Goal: Task Accomplishment & Management: Manage account settings

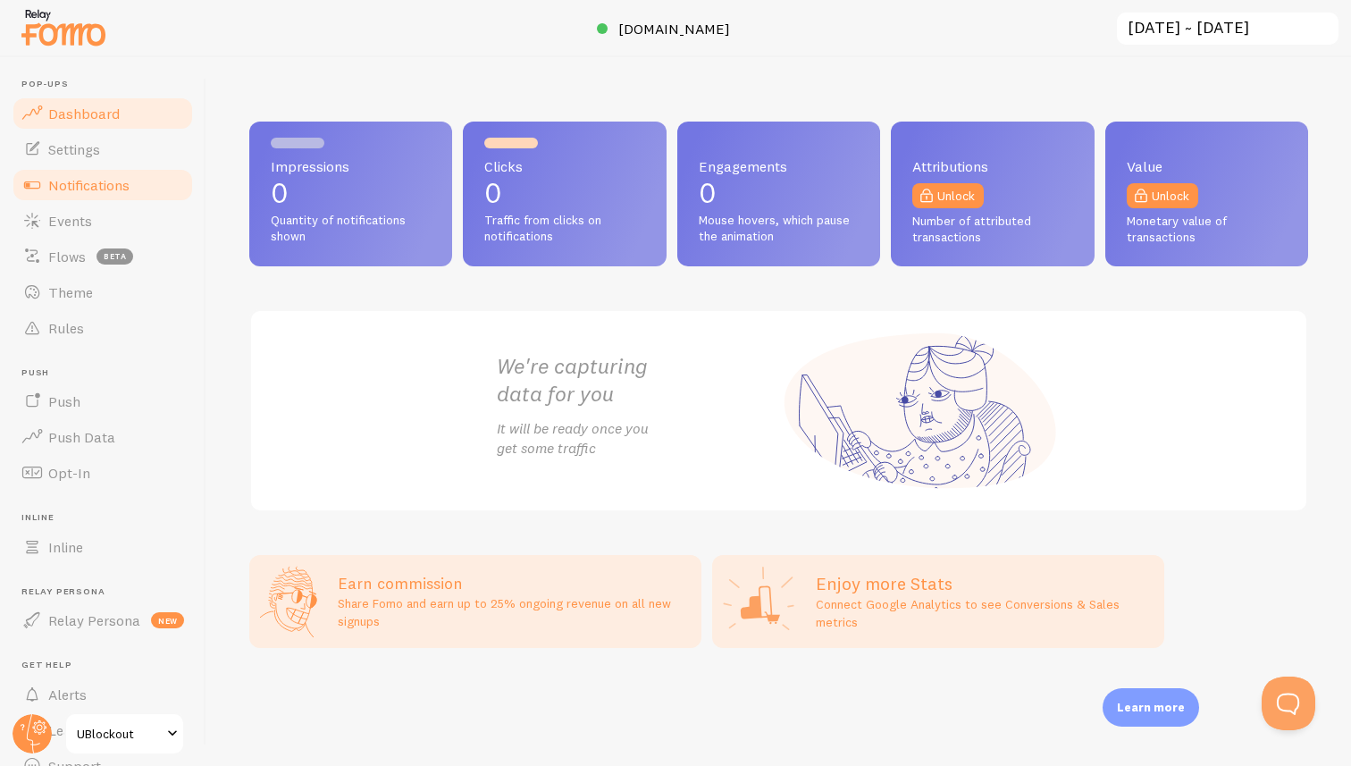
click at [105, 184] on span "Notifications" at bounding box center [88, 185] width 81 height 18
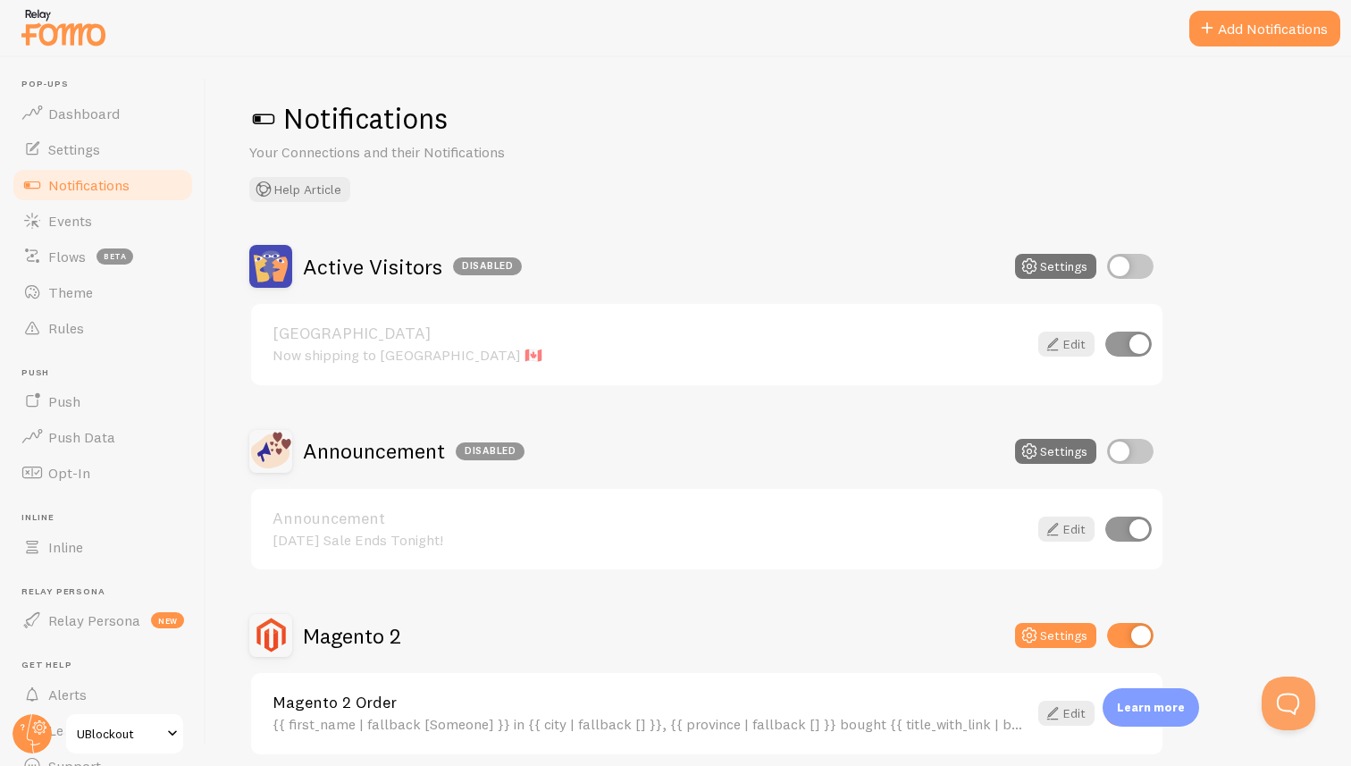
click at [1128, 458] on input "checkbox" at bounding box center [1130, 451] width 46 height 25
checkbox input "true"
click at [1064, 529] on link "Edit" at bounding box center [1067, 529] width 56 height 25
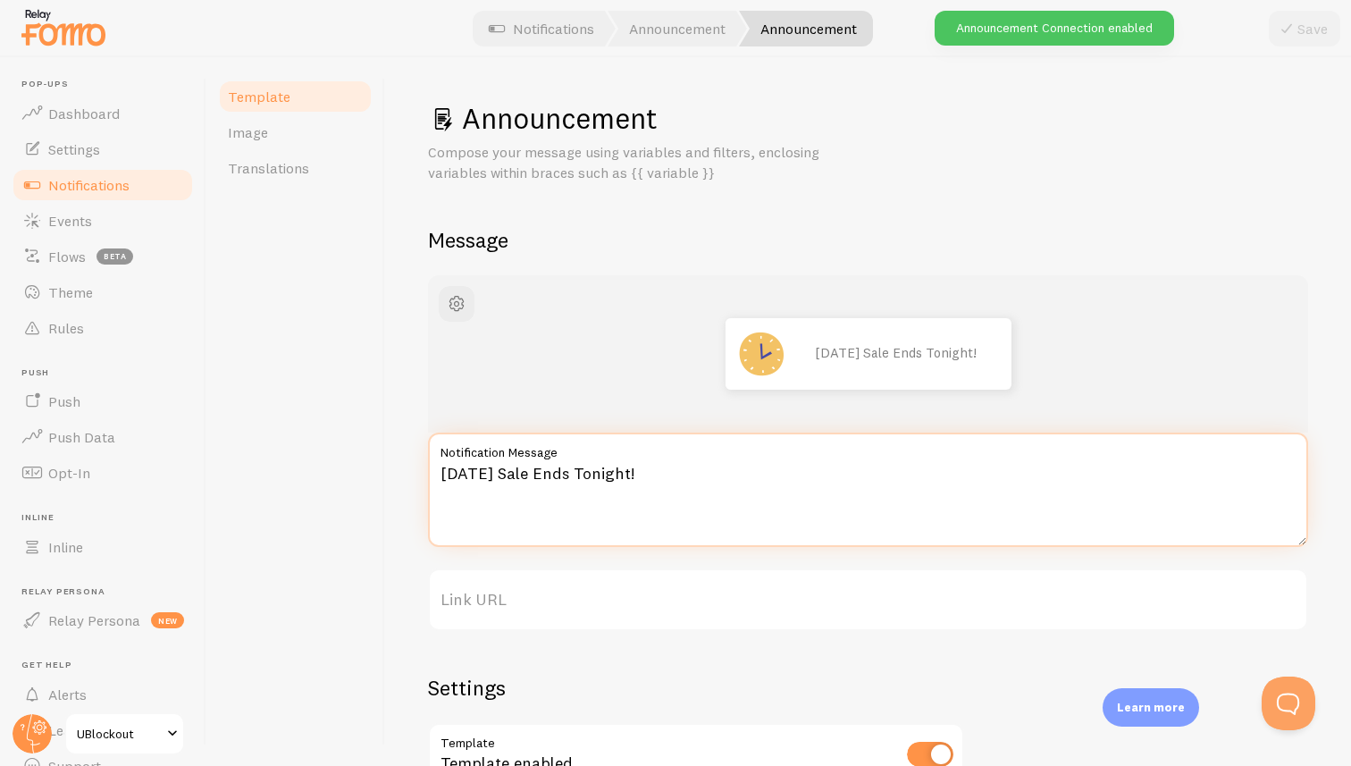
click at [563, 480] on textarea "[DATE] Sale Ends Tonight!" at bounding box center [868, 490] width 880 height 114
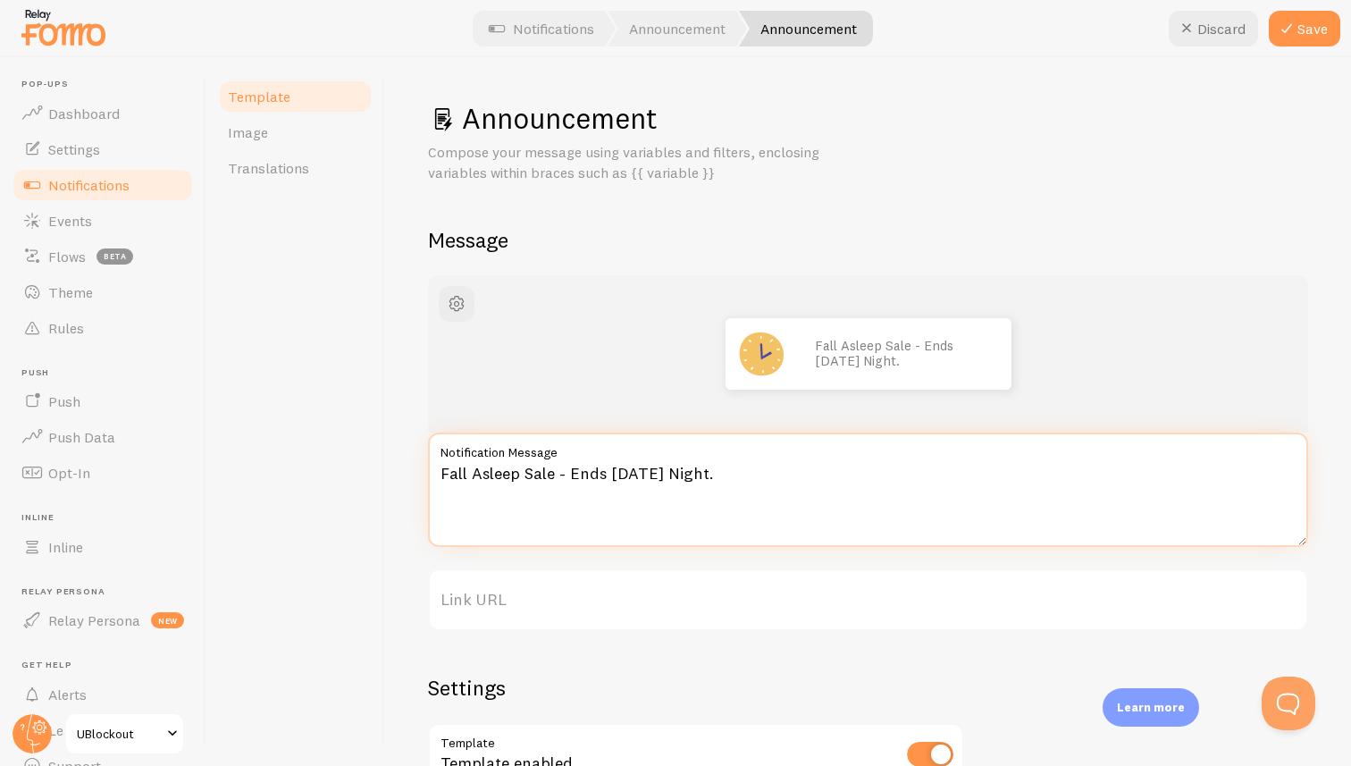
type textarea "Fall Asleep Sale - Ends [DATE] Night."
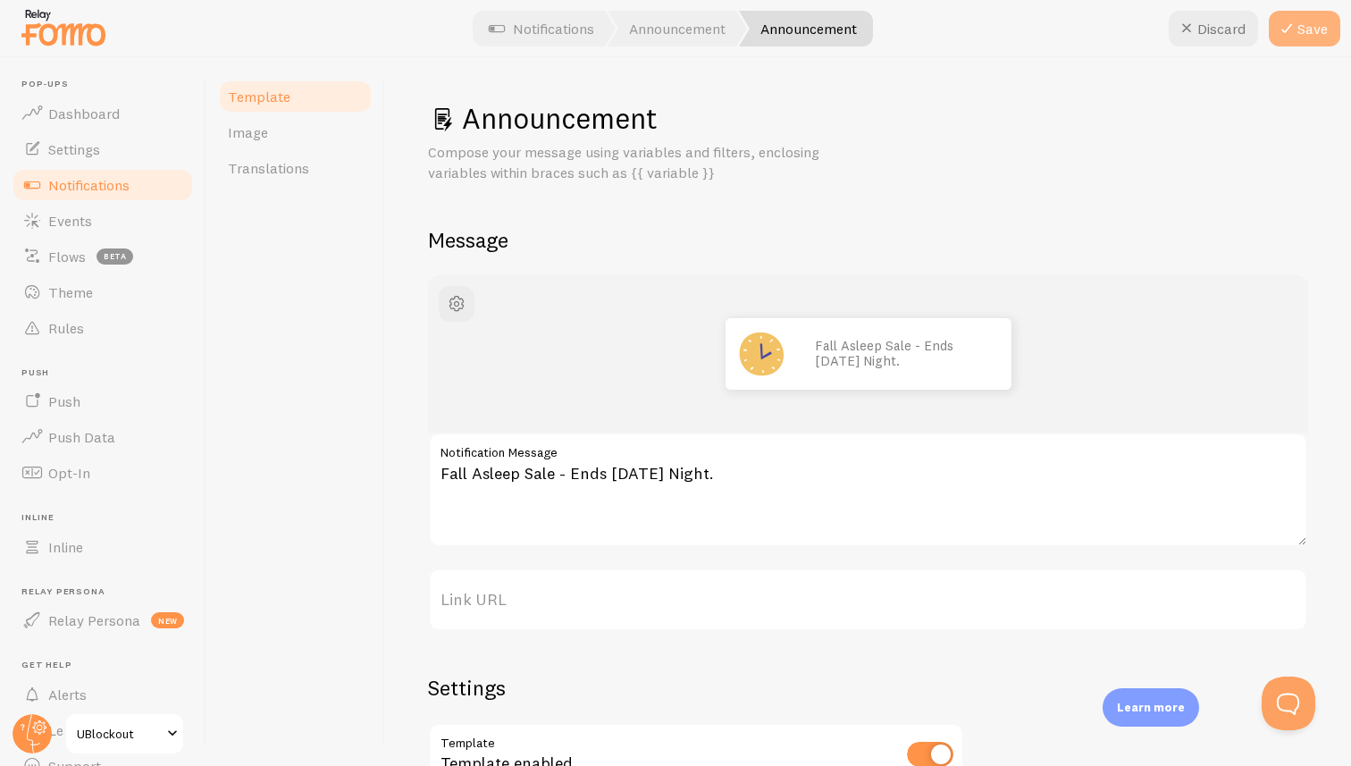
click at [1293, 34] on icon at bounding box center [1286, 28] width 21 height 21
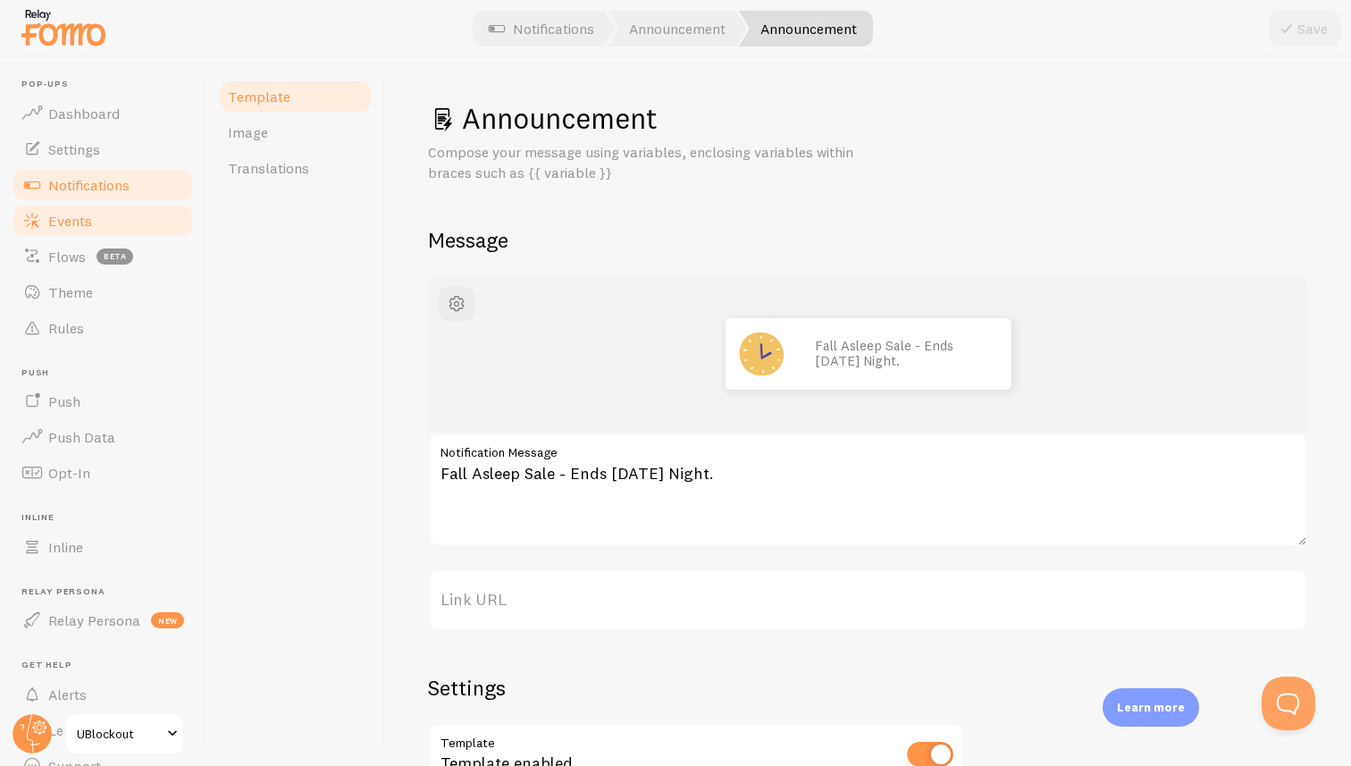
click at [68, 233] on link "Events" at bounding box center [103, 221] width 184 height 36
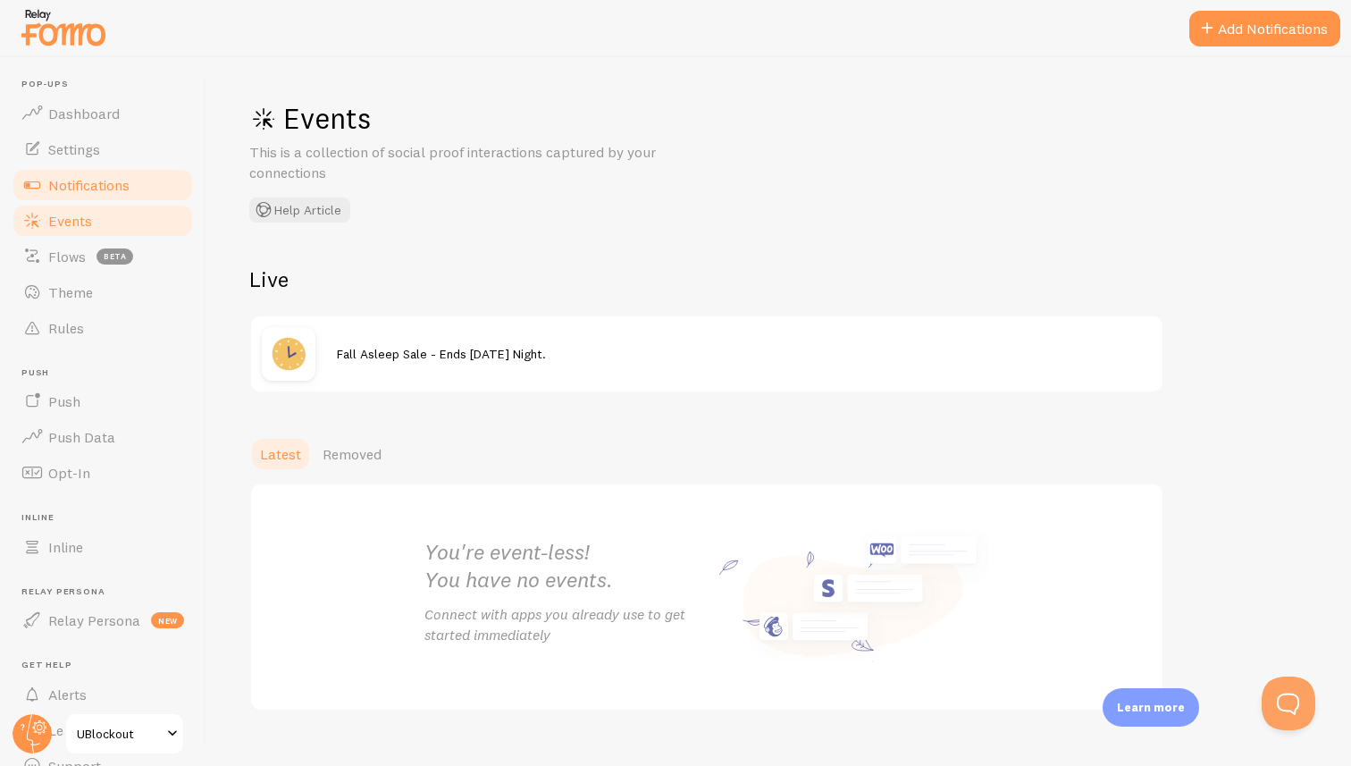
click at [72, 189] on span "Notifications" at bounding box center [88, 185] width 81 height 18
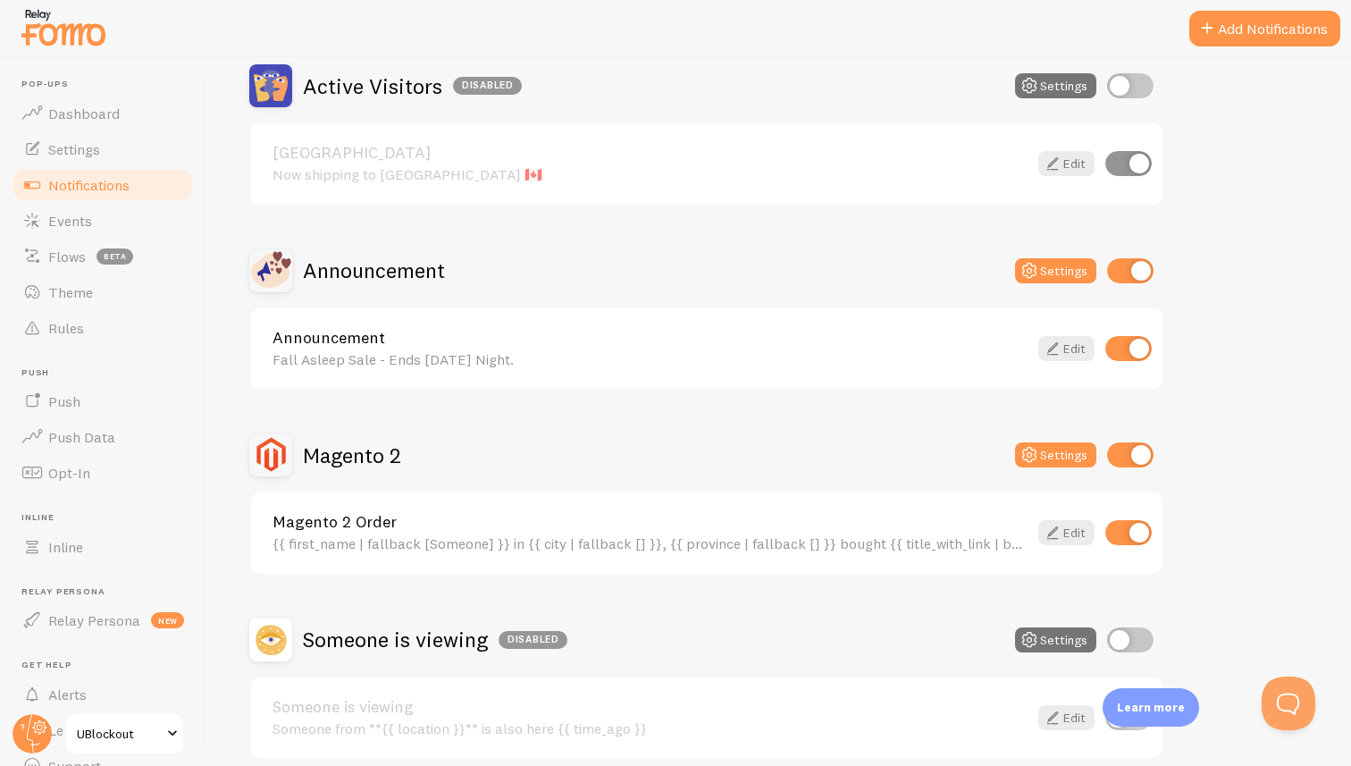
scroll to position [189, 0]
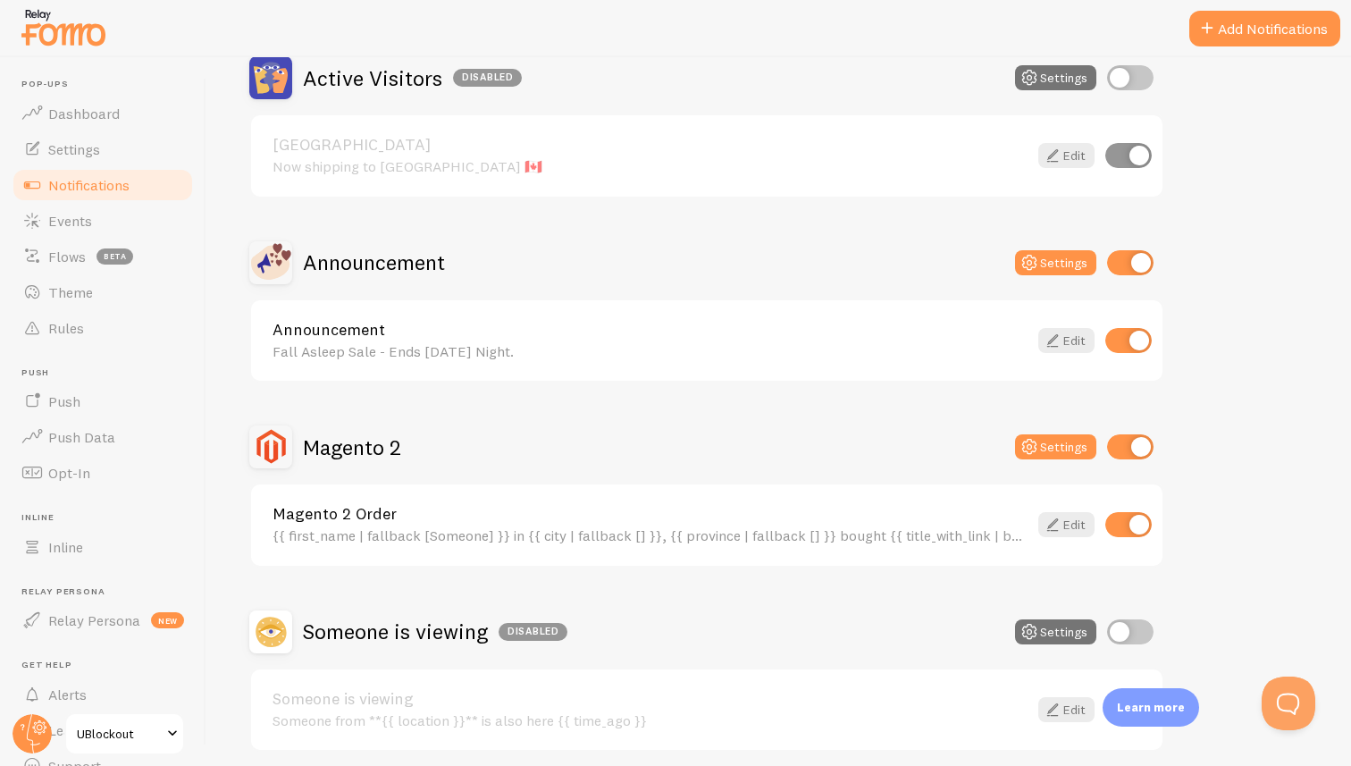
click at [1135, 445] on input "checkbox" at bounding box center [1130, 446] width 46 height 25
checkbox input "false"
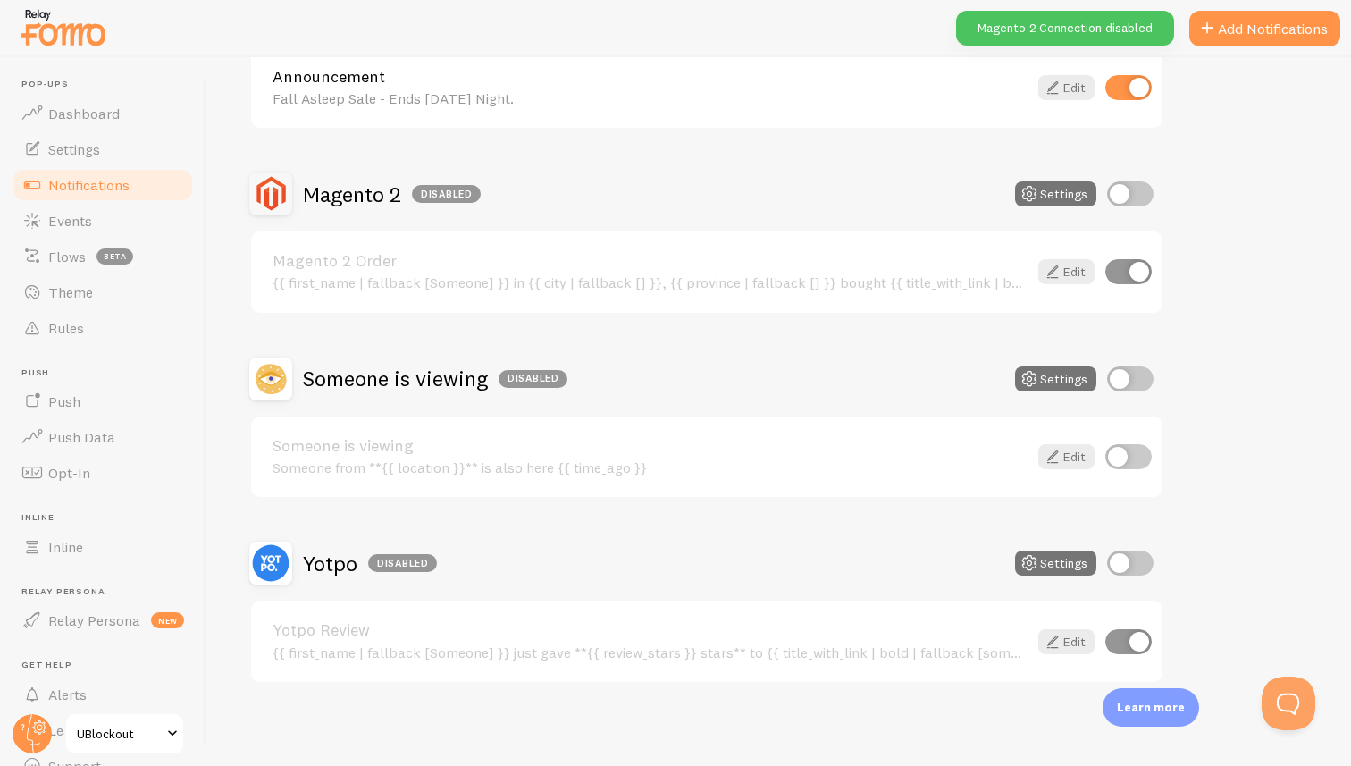
scroll to position [445, 0]
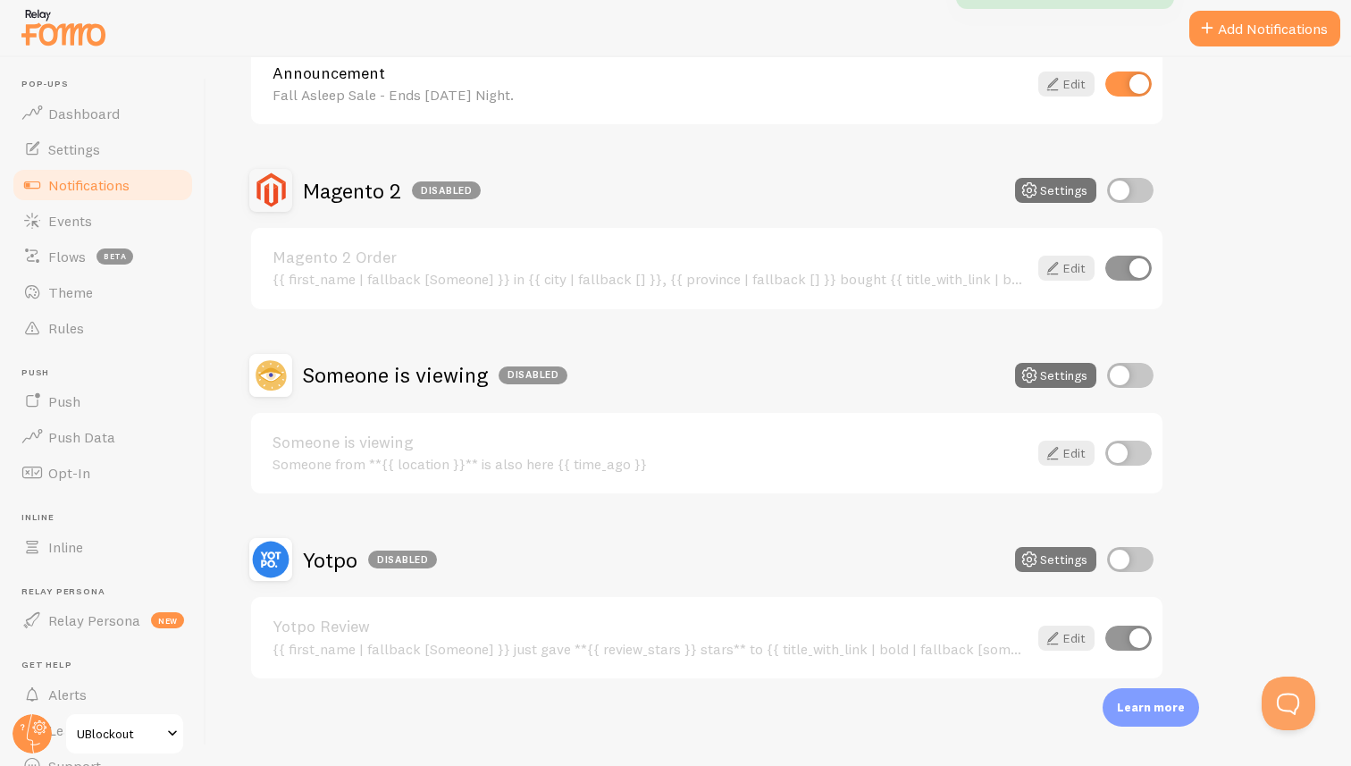
click at [1062, 551] on button "Settings" at bounding box center [1055, 559] width 81 height 25
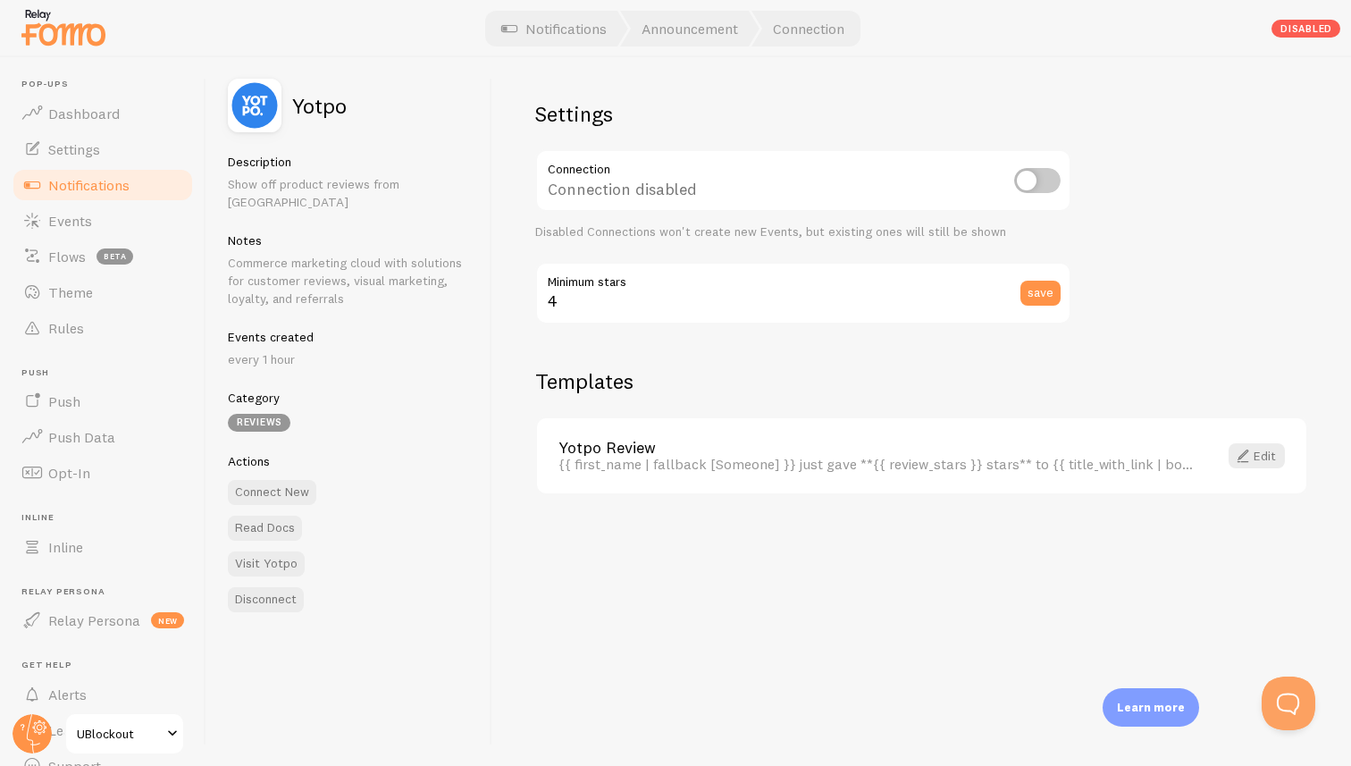
drag, startPoint x: 361, startPoint y: 186, endPoint x: 473, endPoint y: 192, distance: 111.9
click at [473, 192] on div "Yotpo Description Show off product reviews from Yotpo Notes Commerce marketing …" at bounding box center [349, 411] width 286 height 709
click at [88, 299] on span "Theme" at bounding box center [70, 292] width 45 height 18
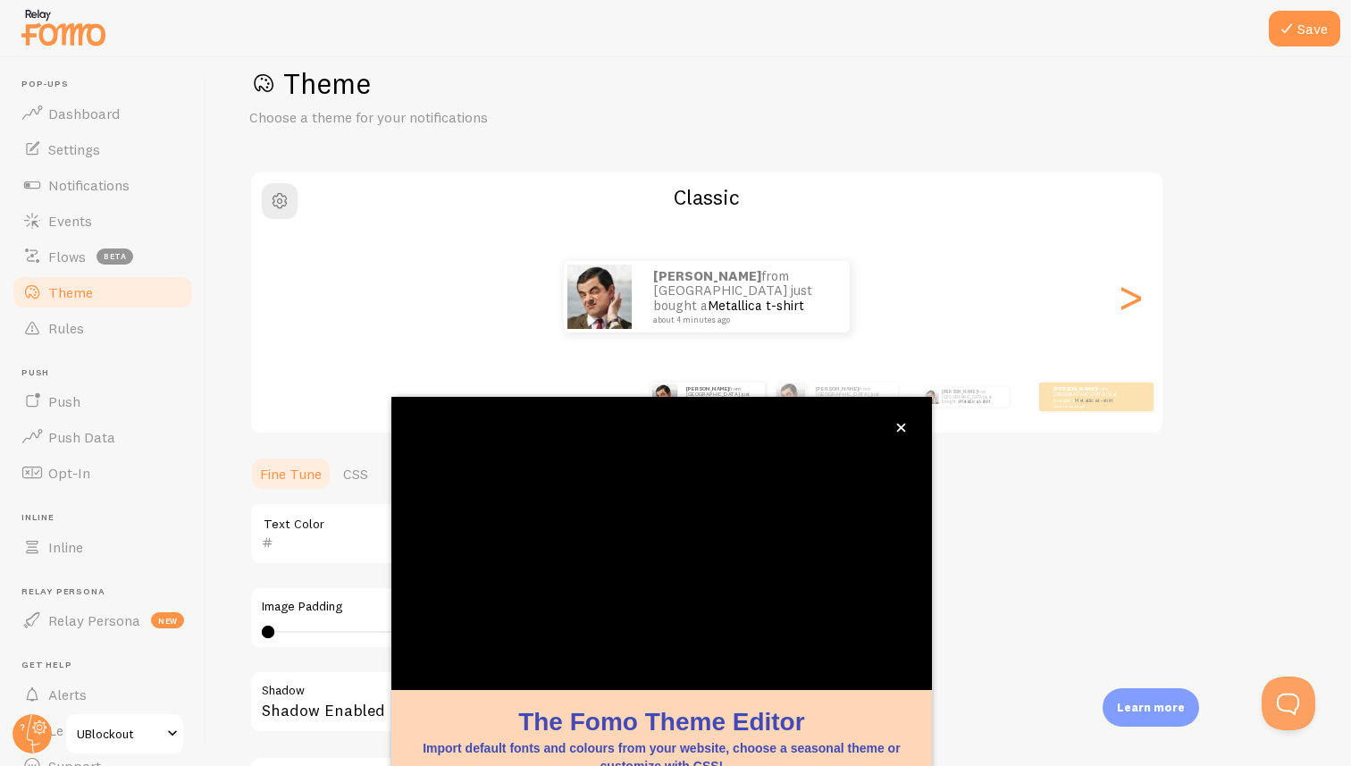
scroll to position [34, 0]
click at [903, 429] on icon "close," at bounding box center [900, 428] width 9 height 9
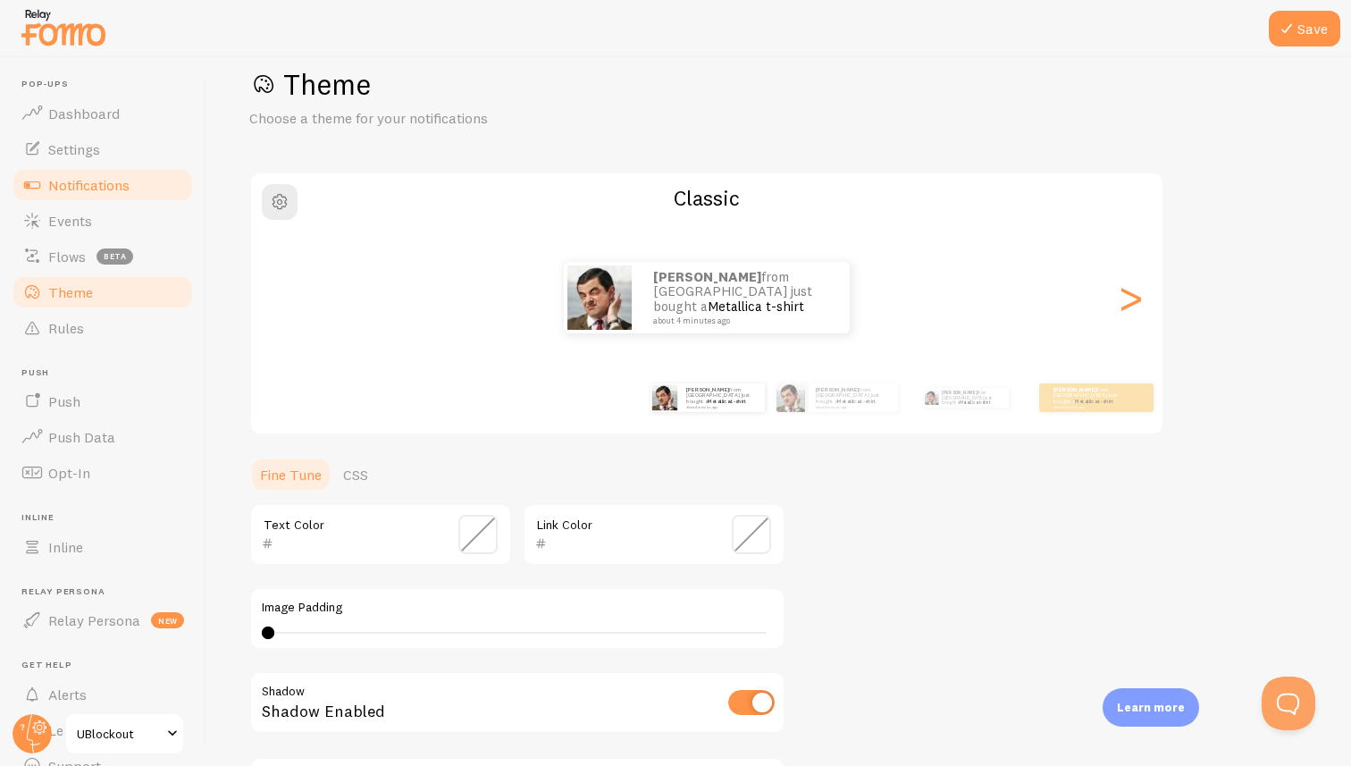
click at [103, 195] on link "Notifications" at bounding box center [103, 185] width 184 height 36
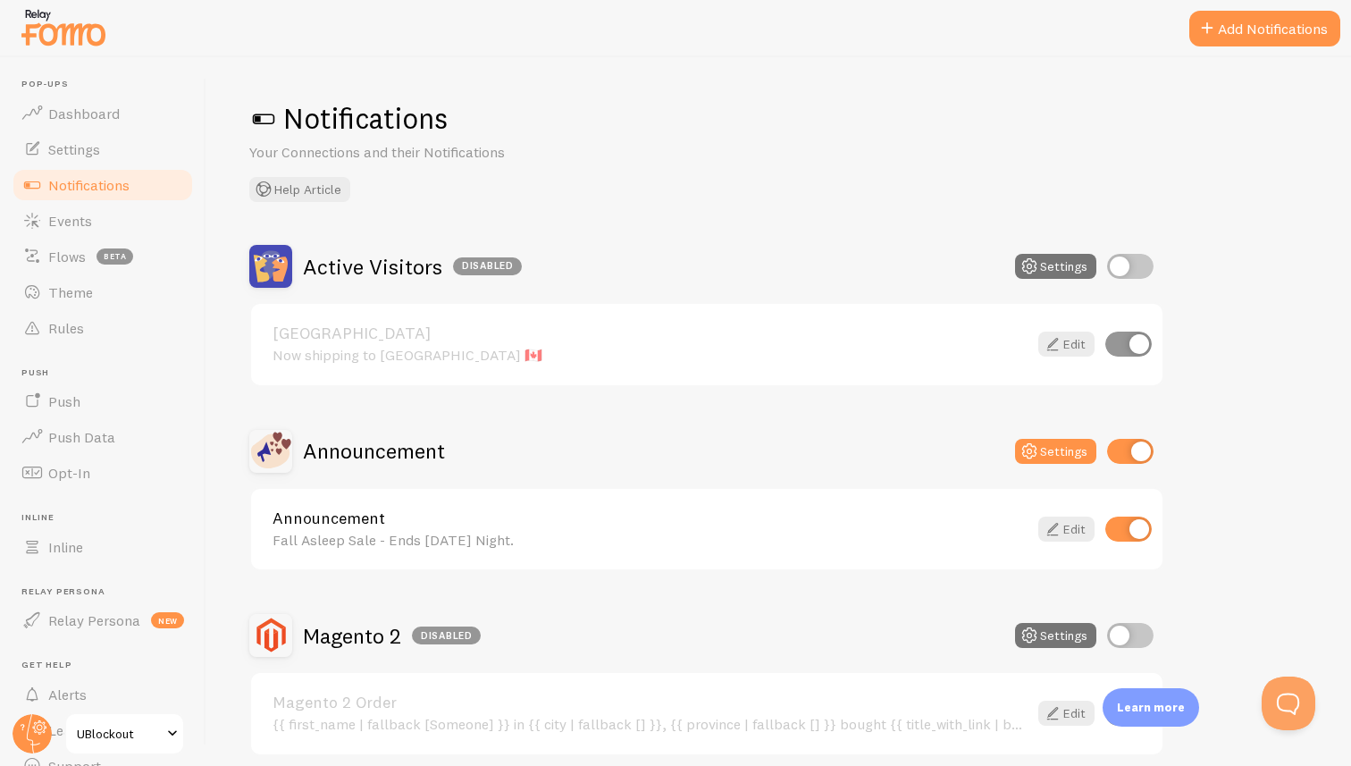
scroll to position [445, 0]
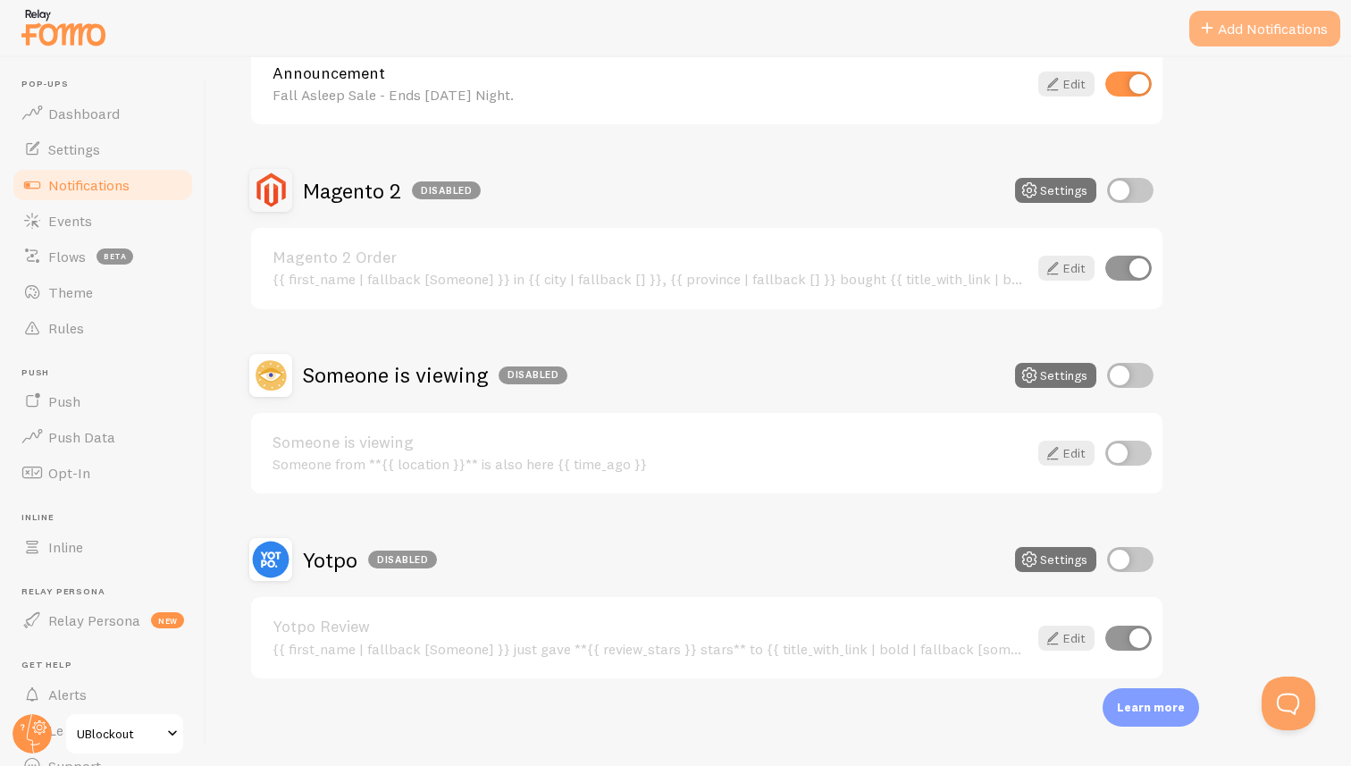
click at [1233, 18] on button "Add Notifications" at bounding box center [1265, 29] width 151 height 36
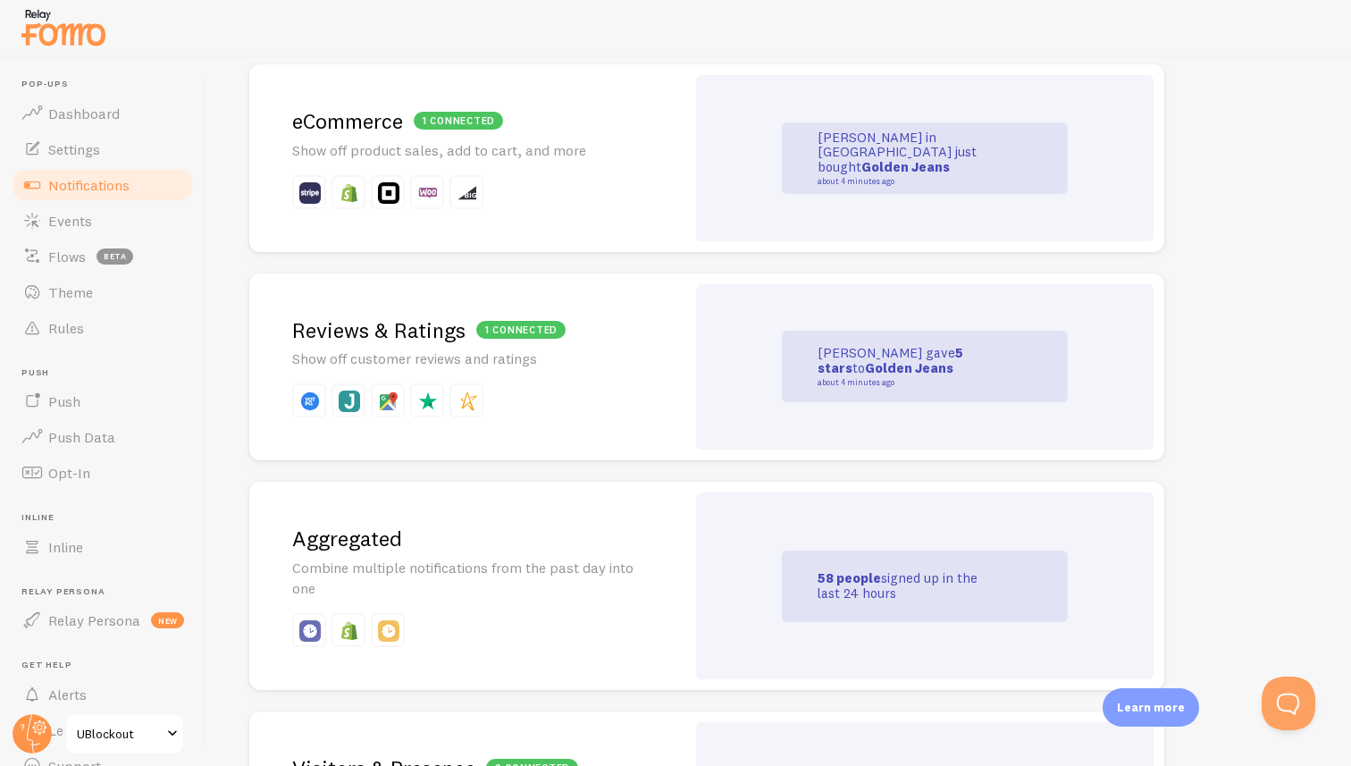
scroll to position [439, 0]
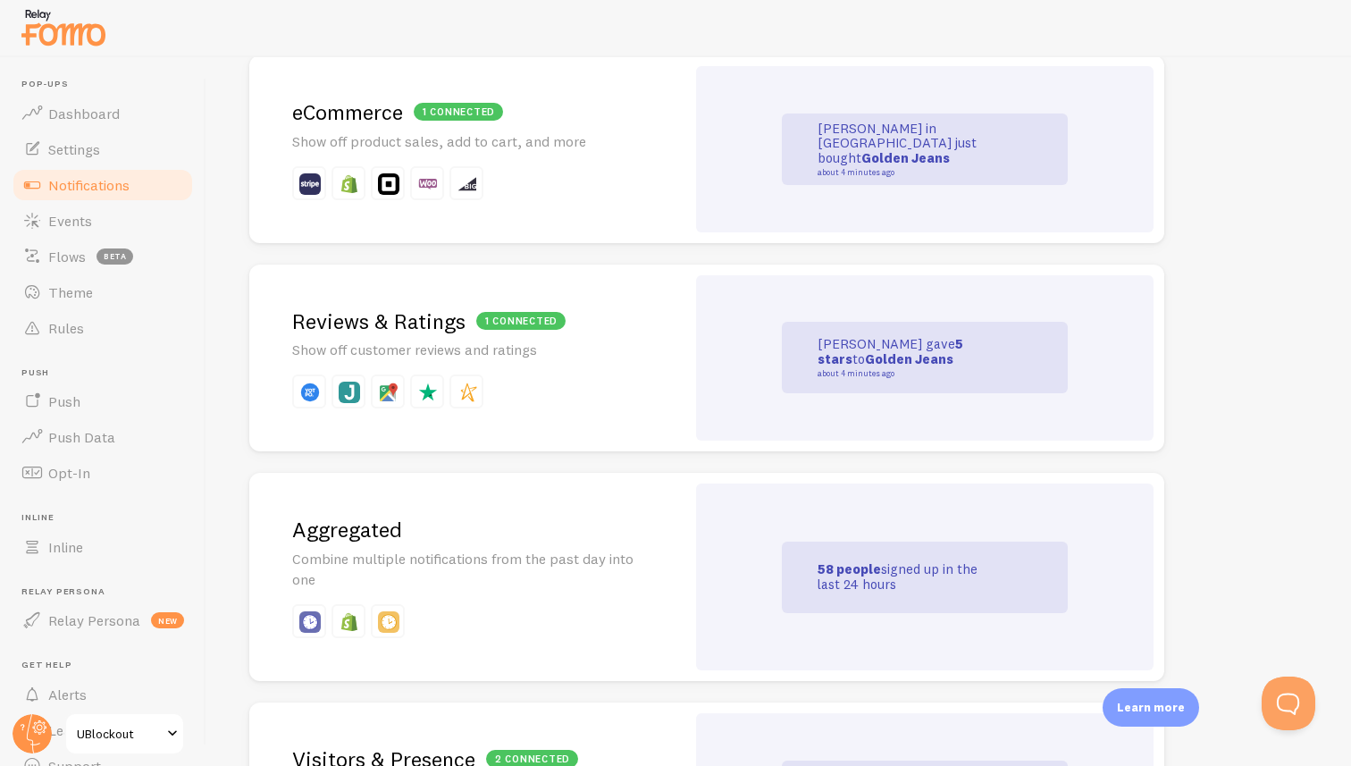
click at [646, 343] on div "1 connected Reviews & Ratings Show off customer reviews and ratings" at bounding box center [467, 359] width 436 height 188
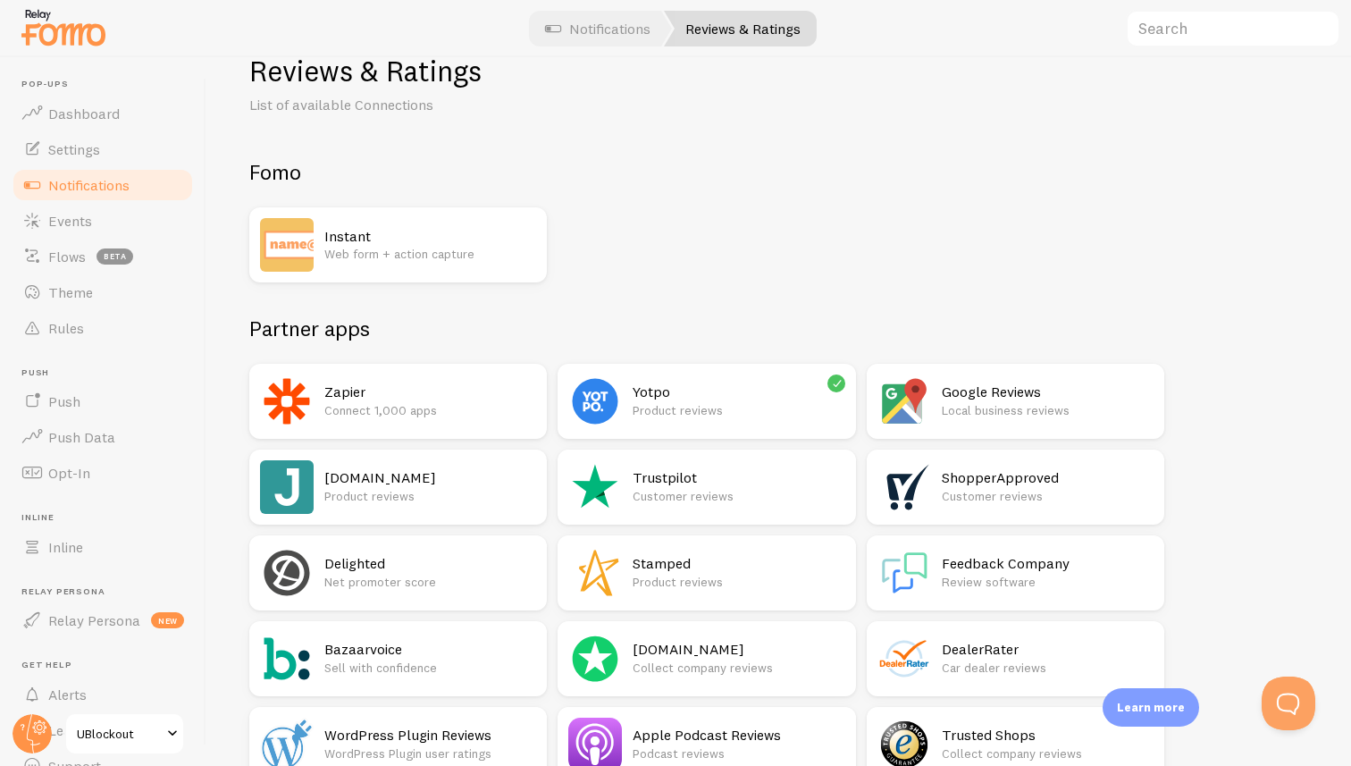
scroll to position [140, 0]
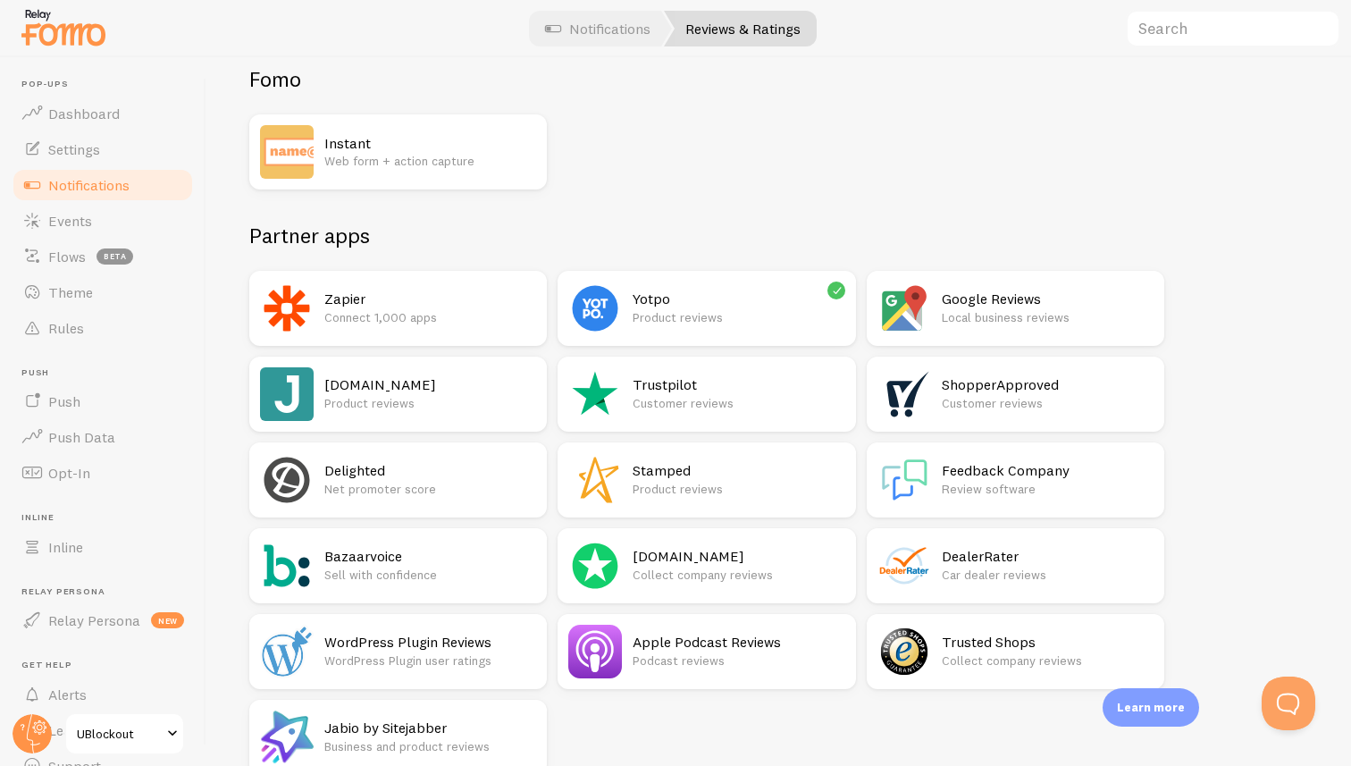
click at [733, 392] on h2 "Trustpilot" at bounding box center [739, 384] width 212 height 19
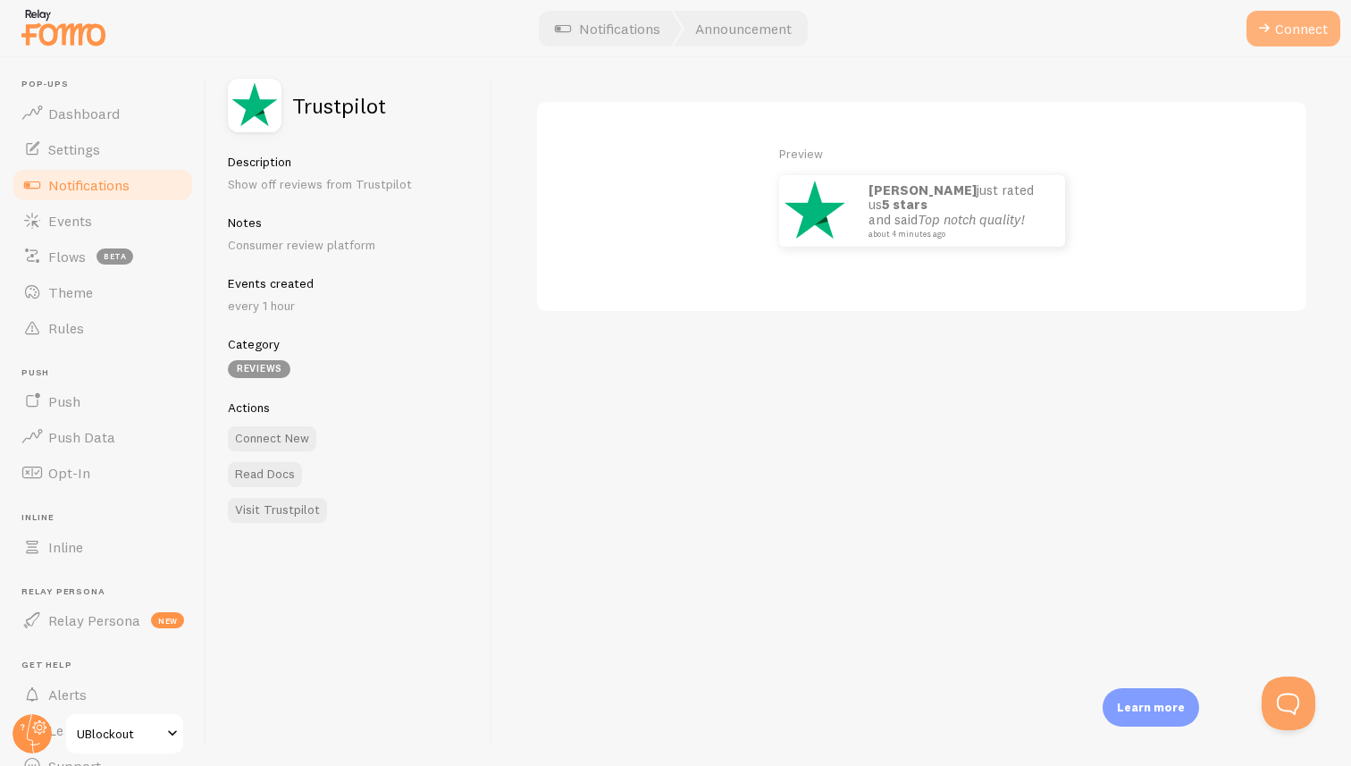
click at [1308, 25] on button "Connect" at bounding box center [1294, 29] width 94 height 36
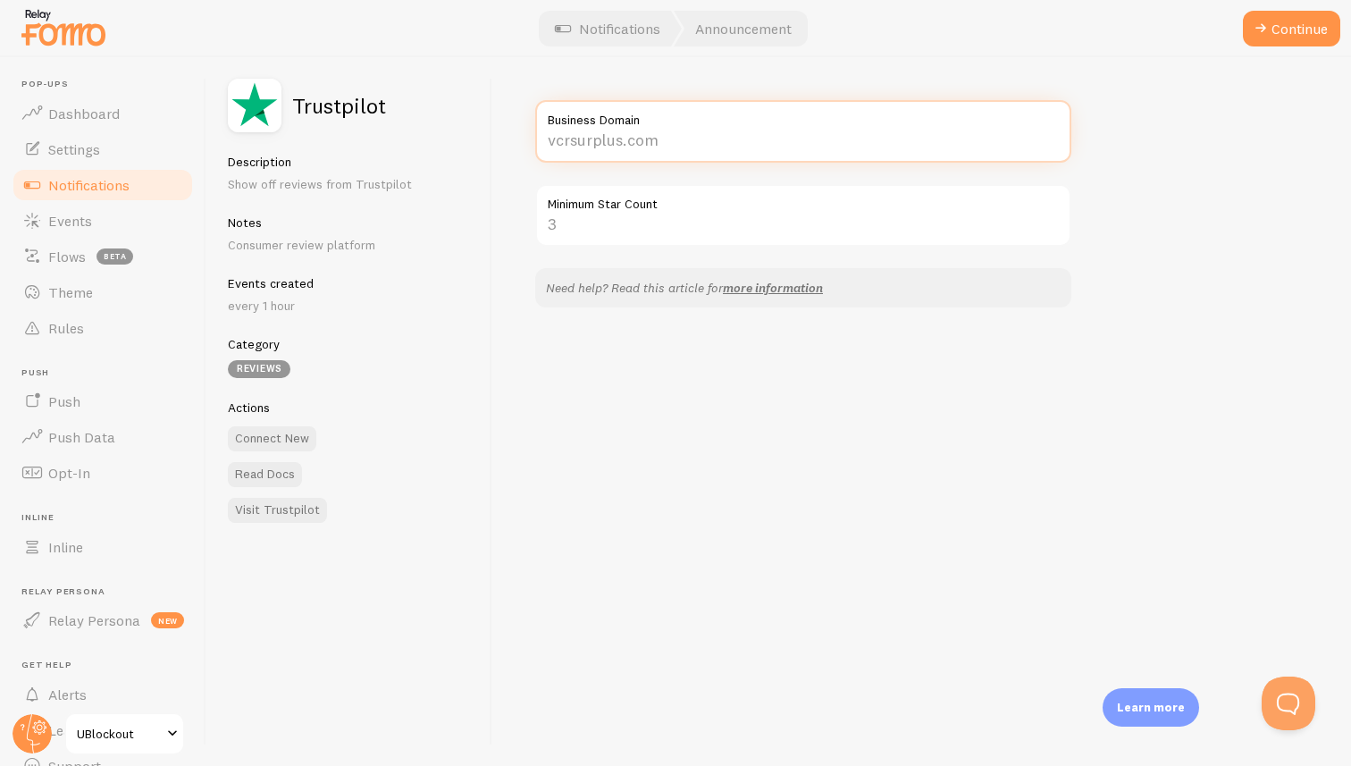
click at [638, 142] on input "Business Domain" at bounding box center [803, 131] width 536 height 63
type input "[DOMAIN_NAME]"
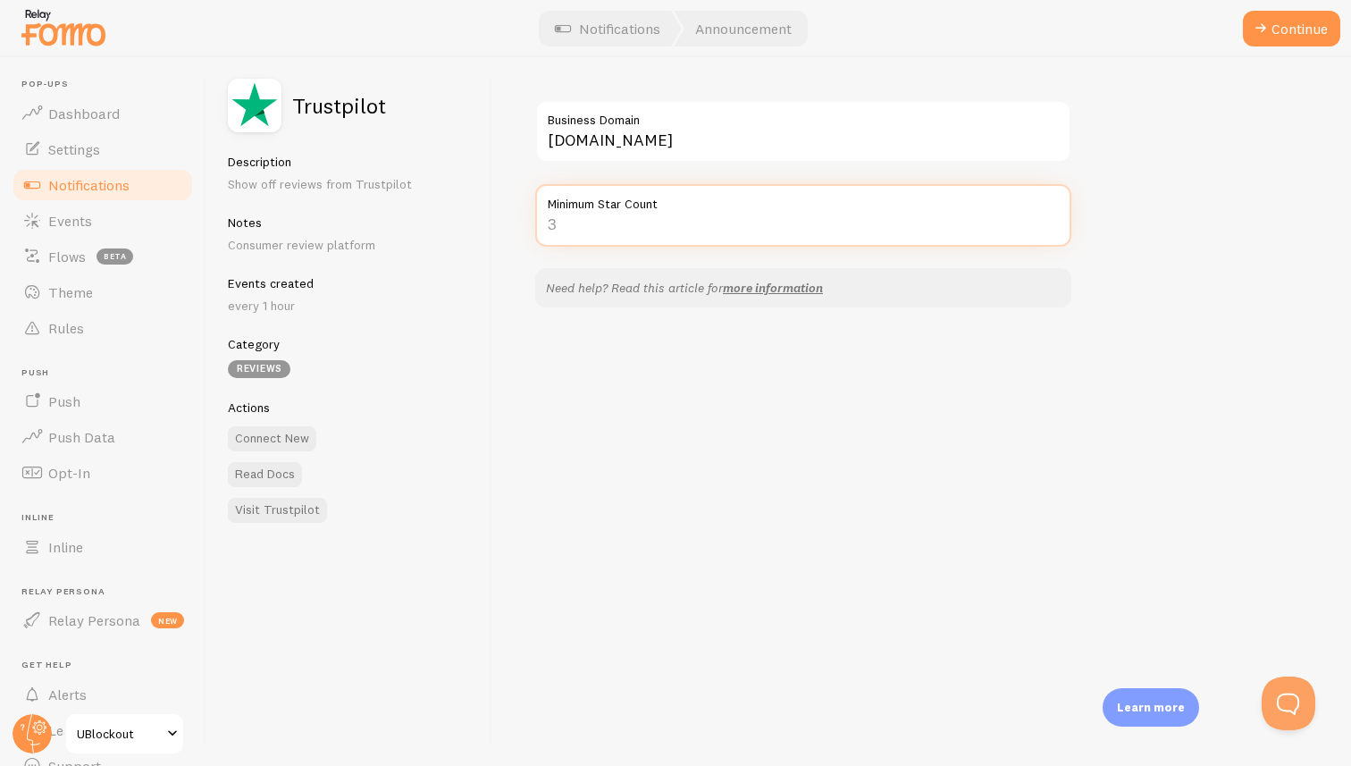
click at [586, 235] on input "Minimum Star Count" at bounding box center [803, 215] width 536 height 63
type input "5"
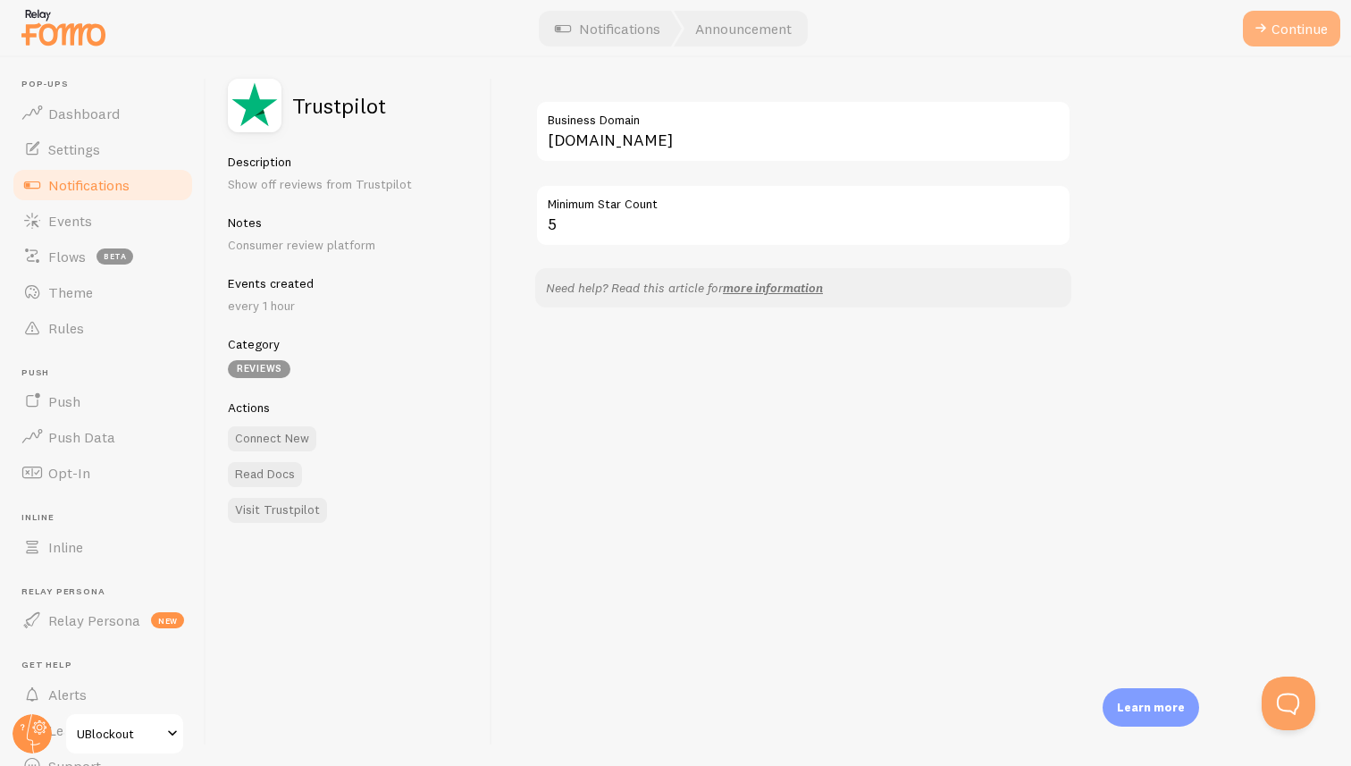
click at [1296, 33] on button "Continue" at bounding box center [1291, 29] width 97 height 36
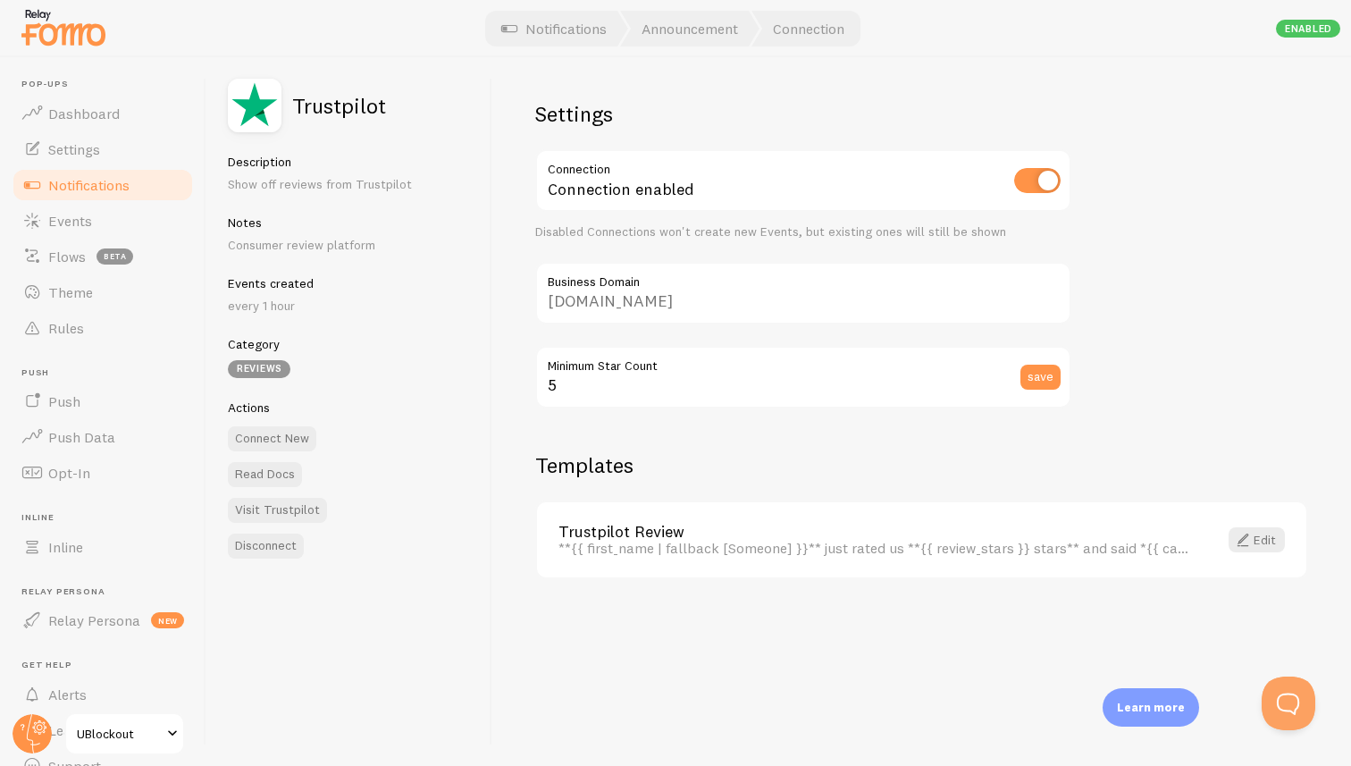
click at [90, 180] on span "Notifications" at bounding box center [88, 185] width 81 height 18
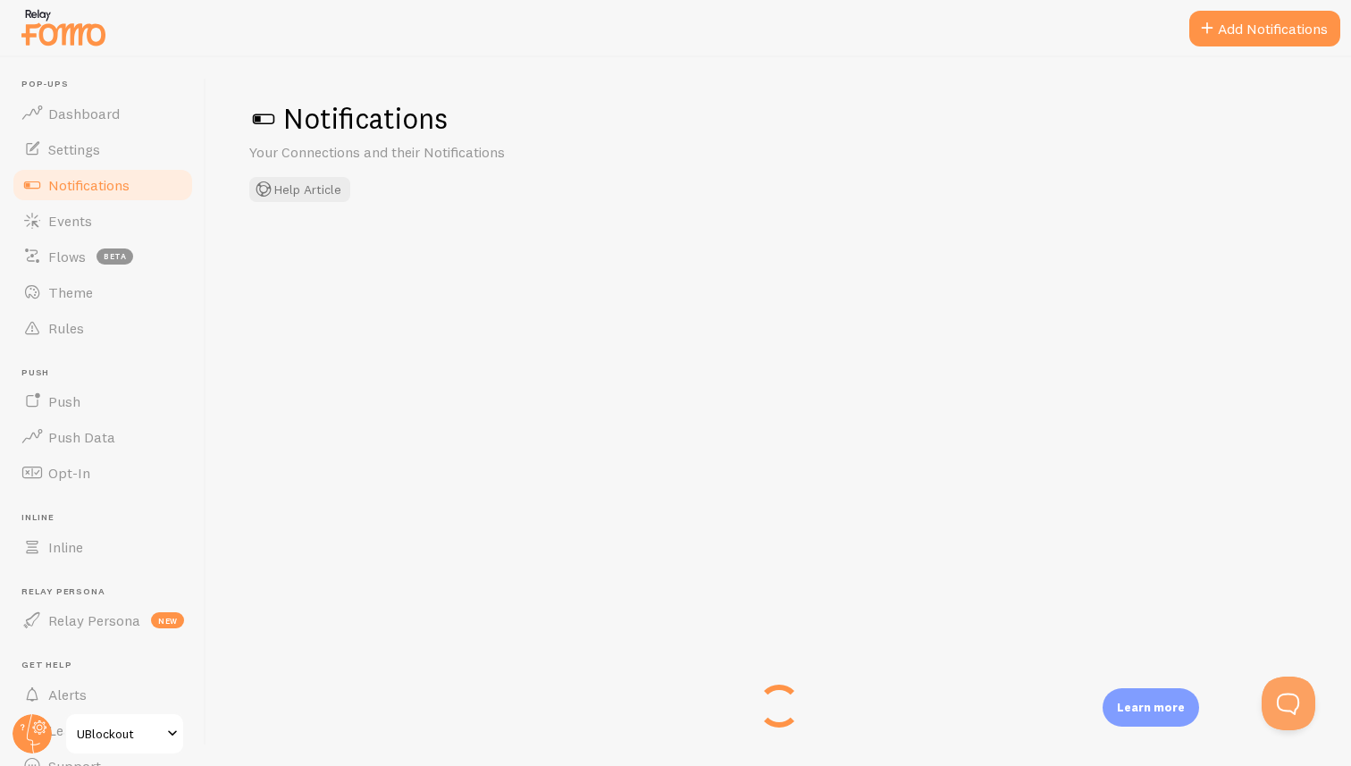
checkbox input "true"
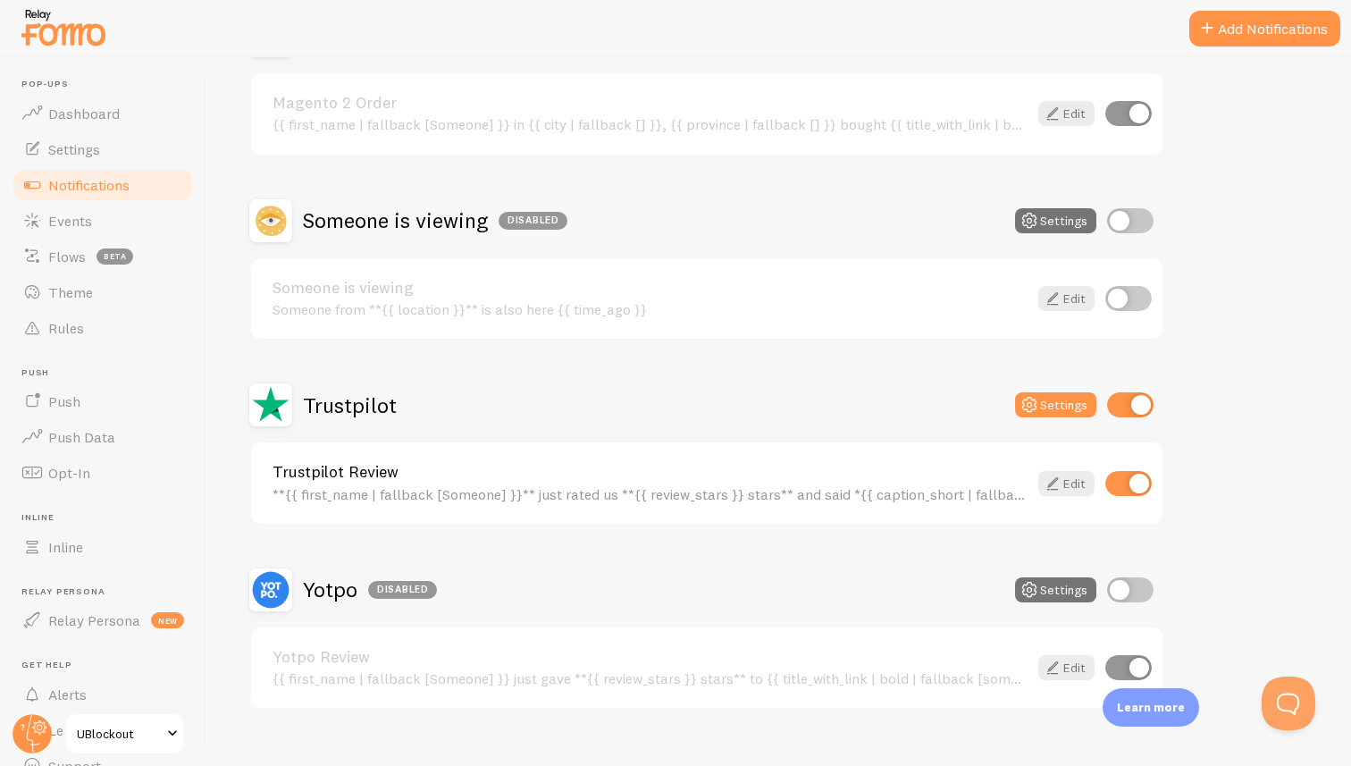
scroll to position [629, 0]
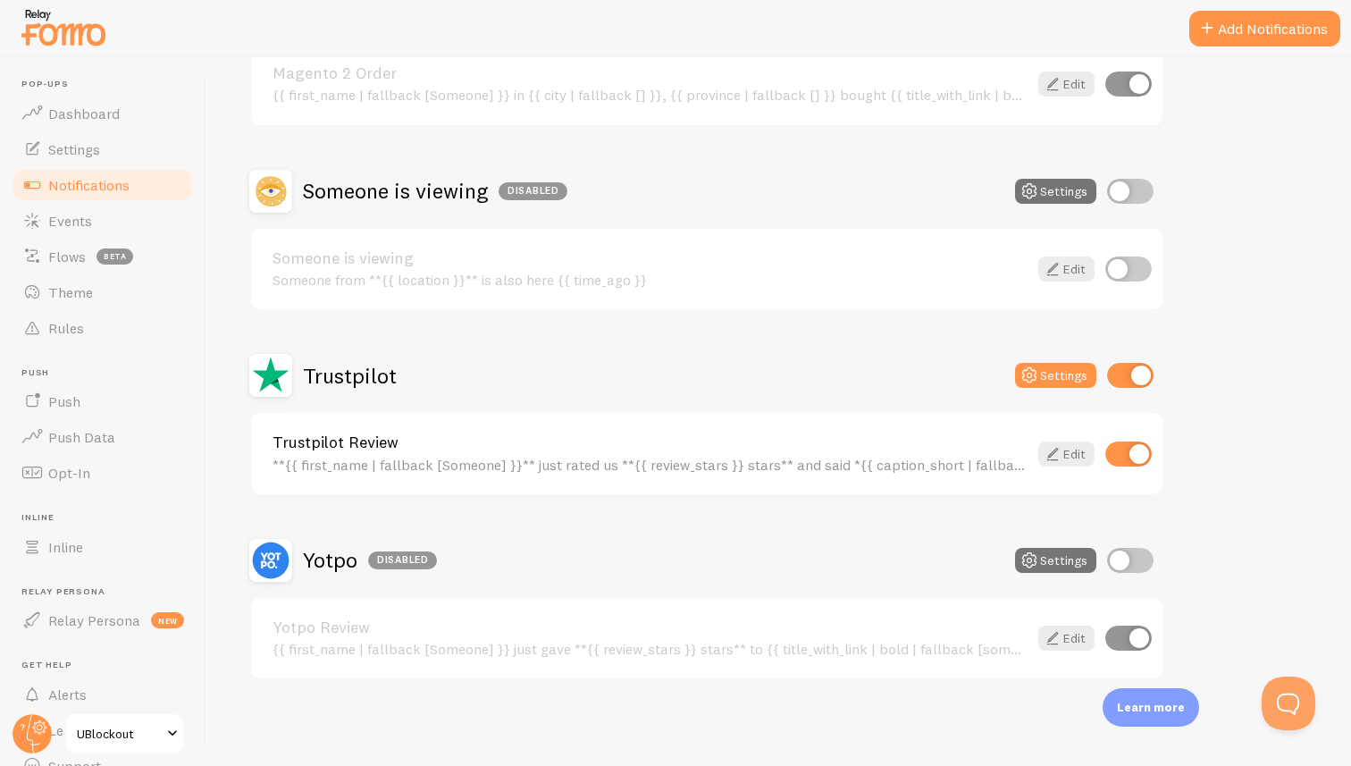
click at [1115, 559] on input "checkbox" at bounding box center [1130, 560] width 46 height 25
checkbox input "true"
click at [1052, 555] on button "Settings" at bounding box center [1055, 560] width 81 height 25
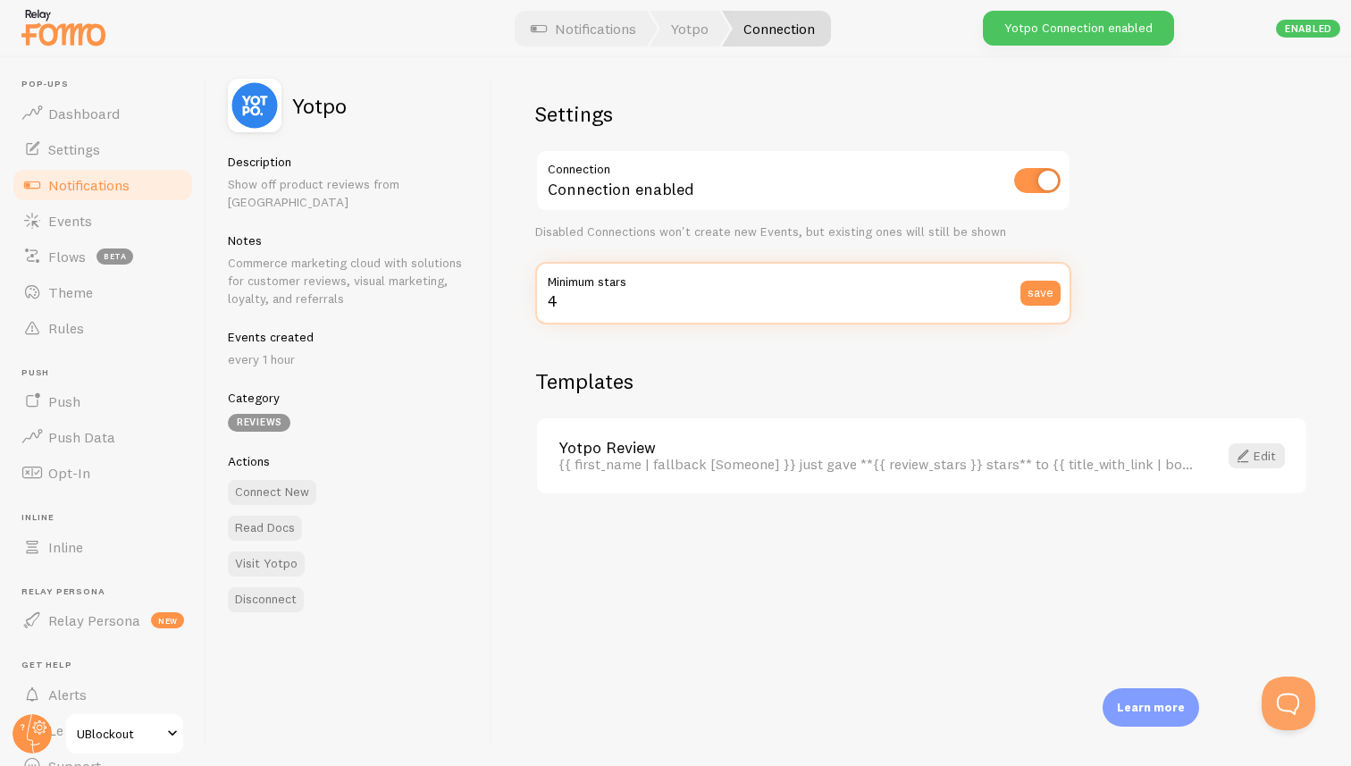
click at [578, 307] on input "4" at bounding box center [803, 293] width 536 height 63
type input "5"
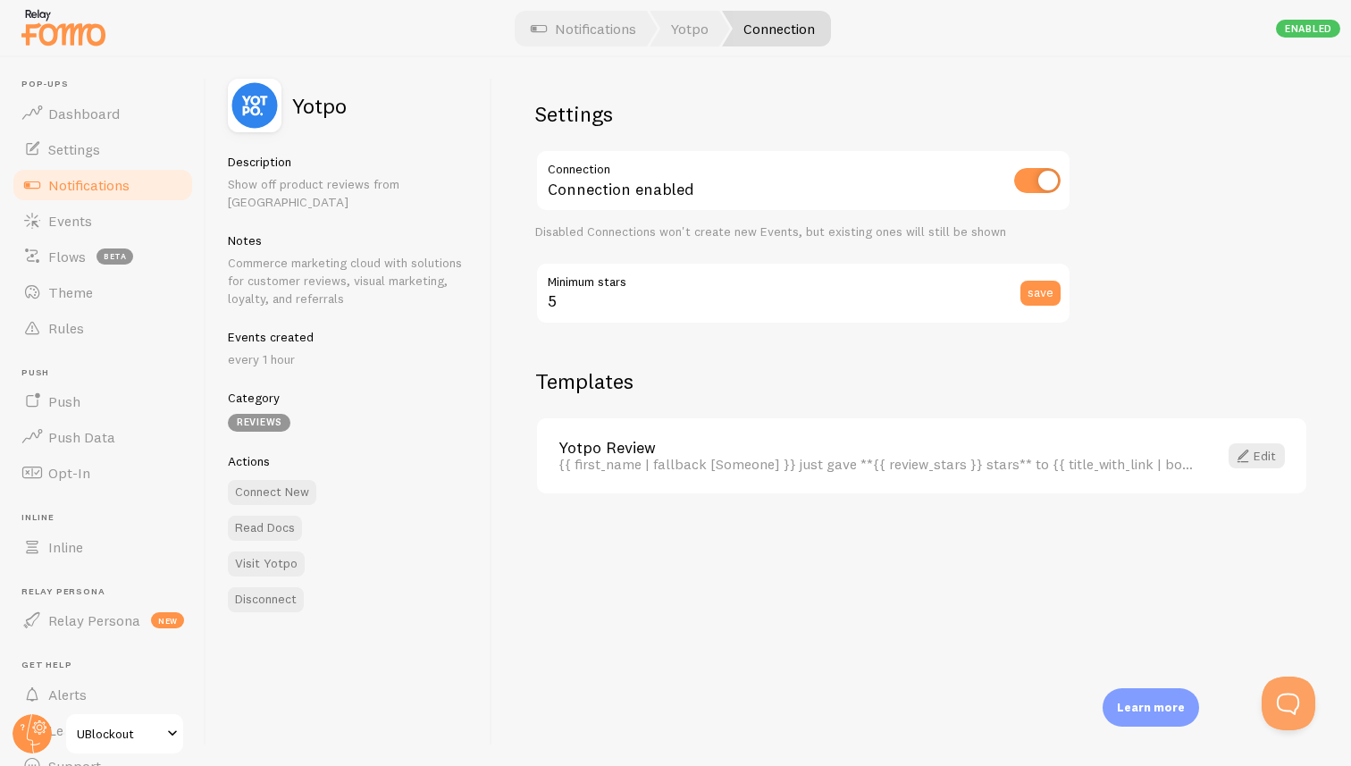
click at [1183, 337] on div "Settings Connection Connection enabled Disabled Connections won't create new Ev…" at bounding box center [921, 411] width 859 height 709
click at [93, 183] on span "Notifications" at bounding box center [88, 185] width 81 height 18
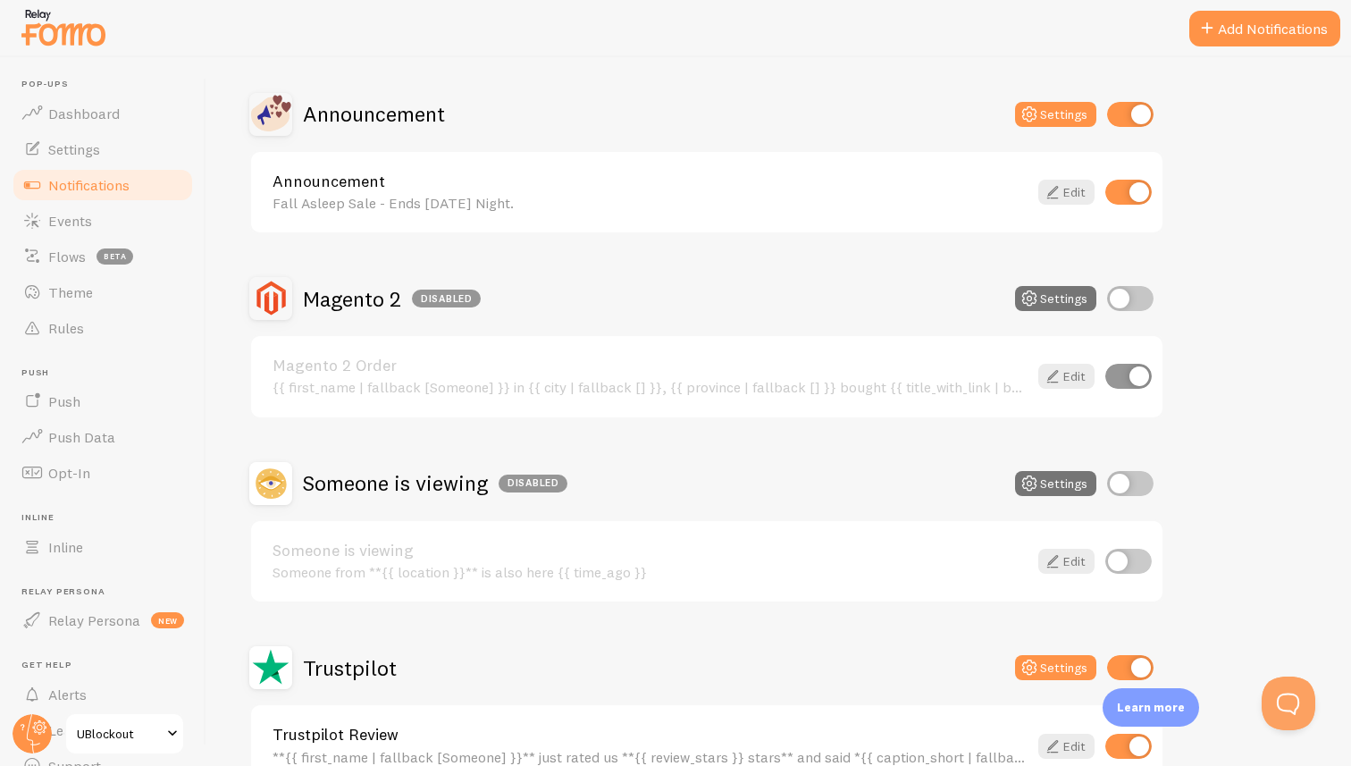
scroll to position [341, 0]
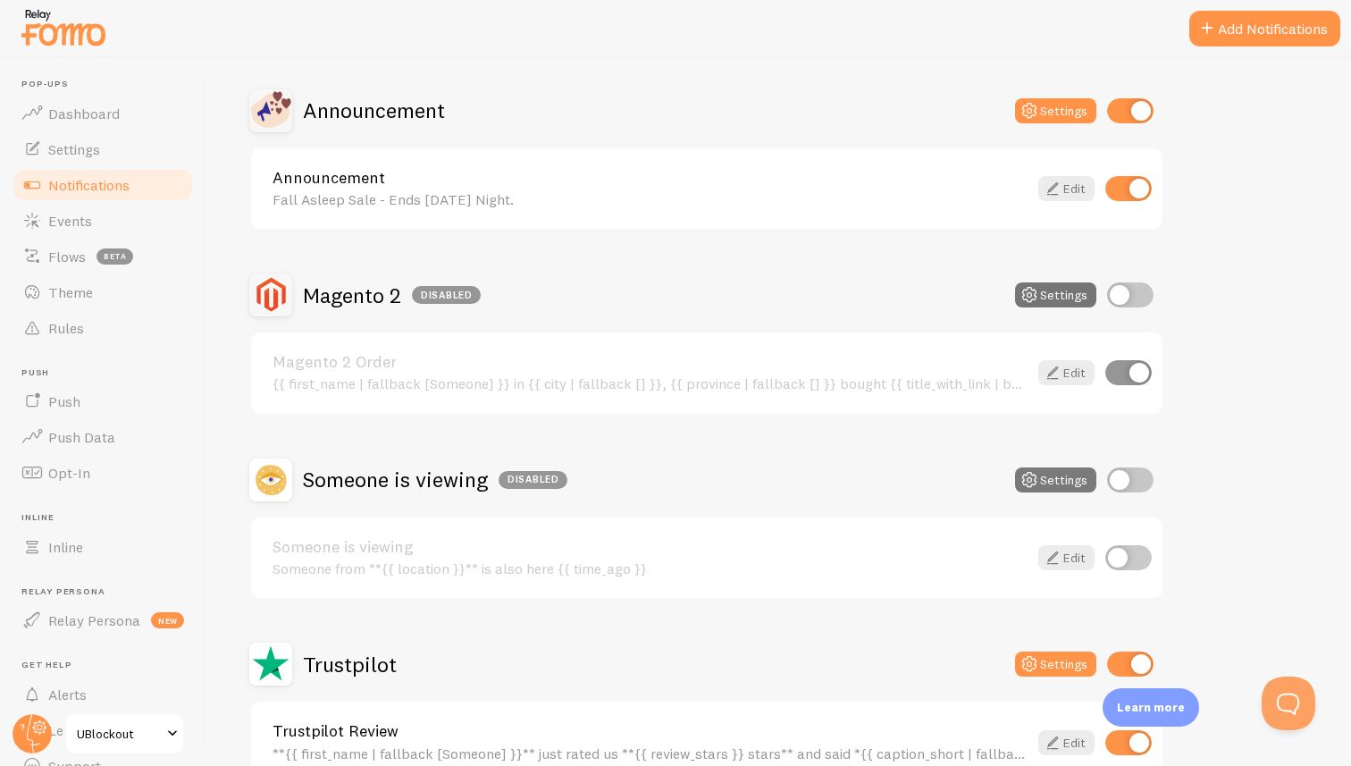
click at [1056, 470] on button "Settings" at bounding box center [1055, 479] width 81 height 25
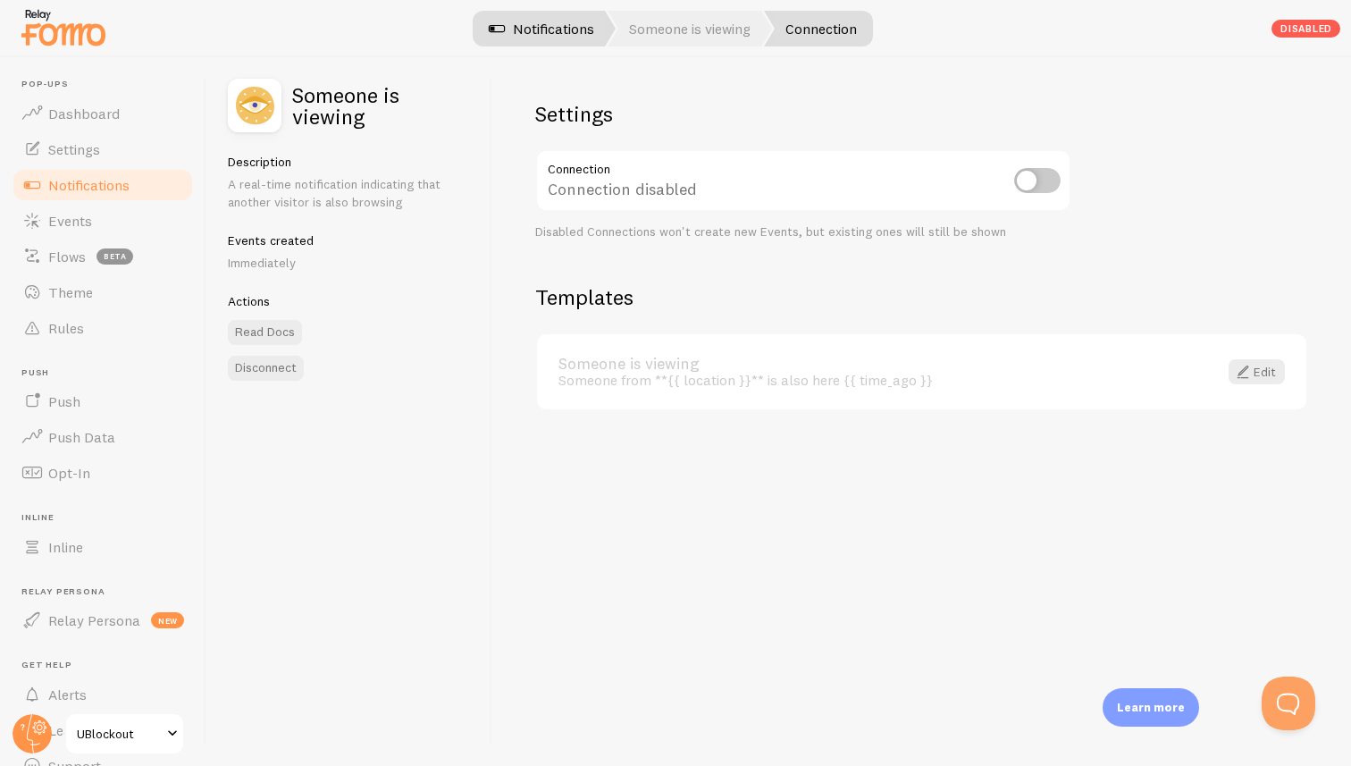
click at [497, 32] on span at bounding box center [496, 28] width 21 height 21
